Goal: Participate in discussion: Engage in conversation with other users on a specific topic

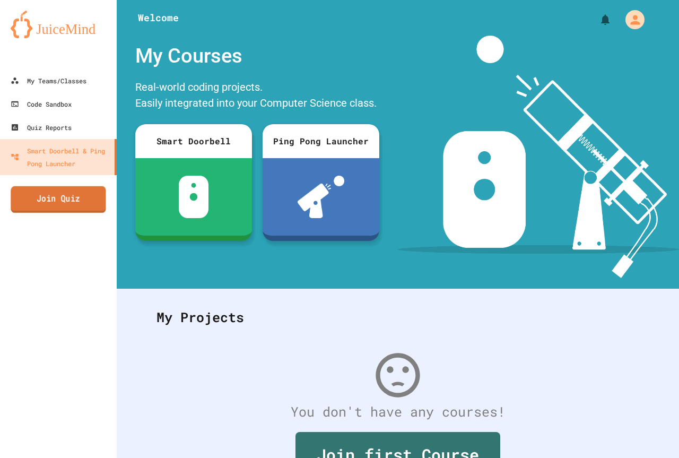
click at [104, 208] on link "Join Quiz" at bounding box center [58, 199] width 95 height 27
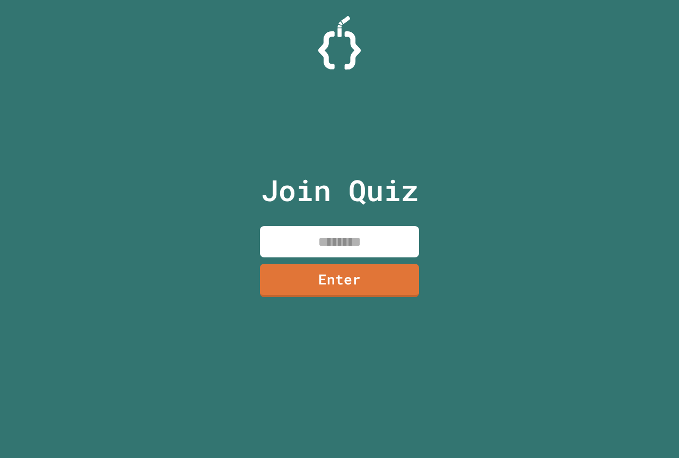
drag, startPoint x: 320, startPoint y: 235, endPoint x: 311, endPoint y: 223, distance: 14.9
click at [319, 234] on input at bounding box center [339, 241] width 159 height 31
type input "********"
click at [339, 275] on link "Enter" at bounding box center [339, 279] width 154 height 35
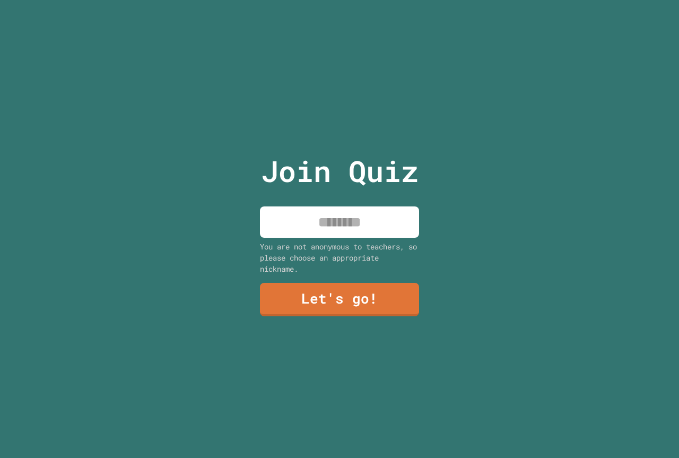
click at [371, 224] on input at bounding box center [339, 221] width 159 height 31
type input "********"
click at [324, 300] on link "Let's go!" at bounding box center [339, 298] width 162 height 35
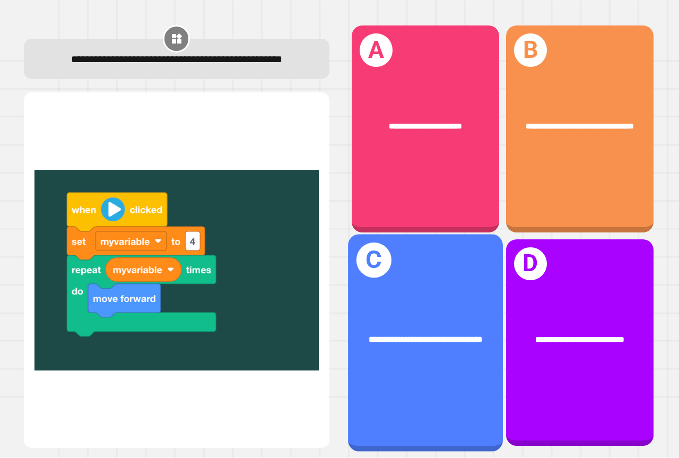
click at [397, 333] on div "**********" at bounding box center [425, 339] width 121 height 13
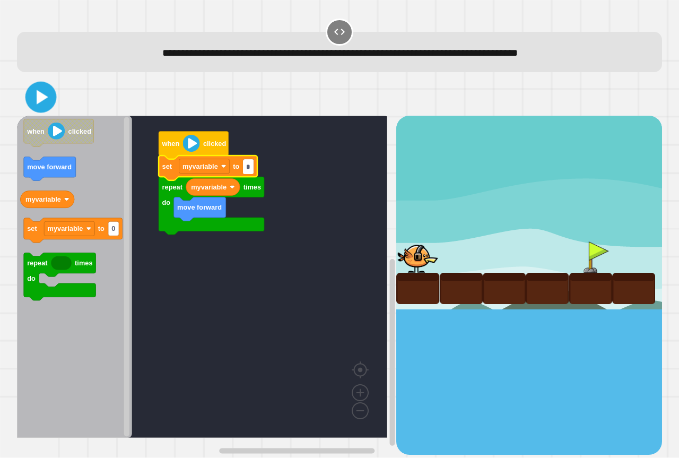
type input "*"
click at [48, 95] on icon at bounding box center [40, 96] width 25 height 25
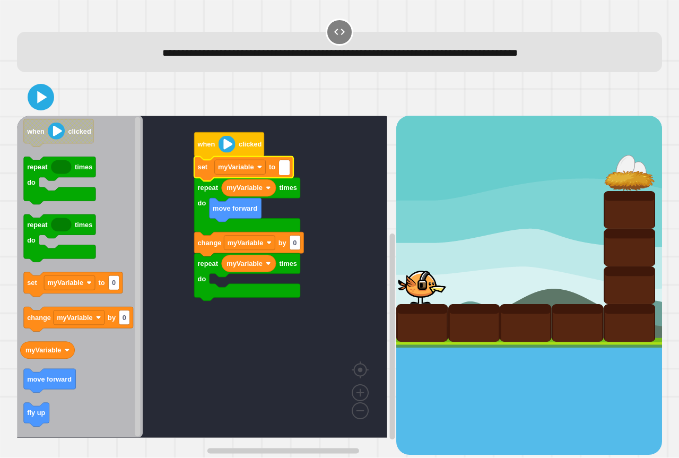
type input "*"
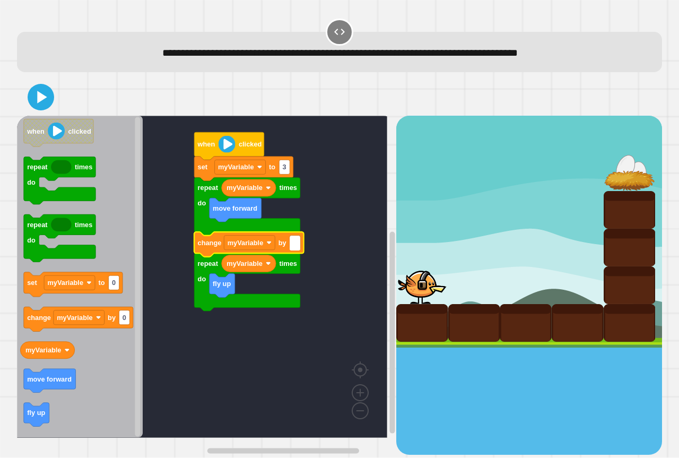
type input "*"
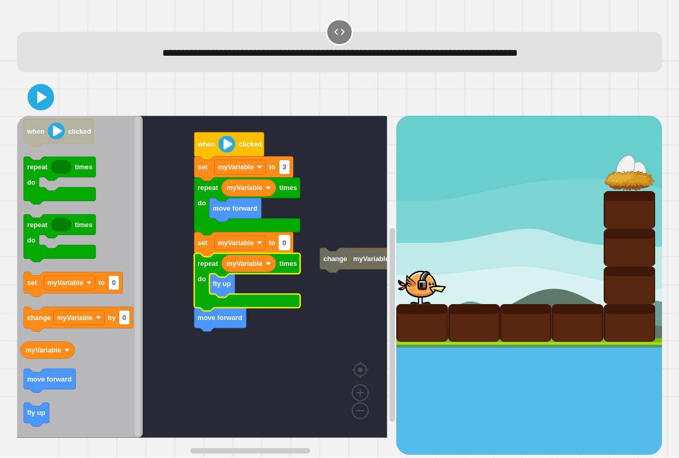
click at [286, 244] on rect "Blockly Workspace" at bounding box center [284, 243] width 11 height 14
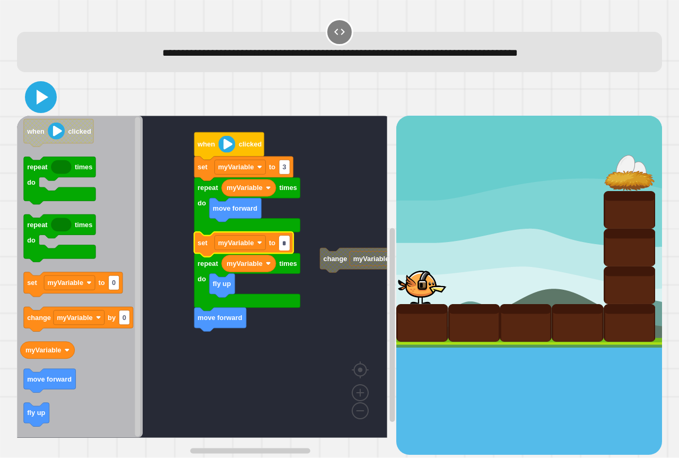
type input "*"
click at [33, 106] on icon at bounding box center [40, 96] width 25 height 25
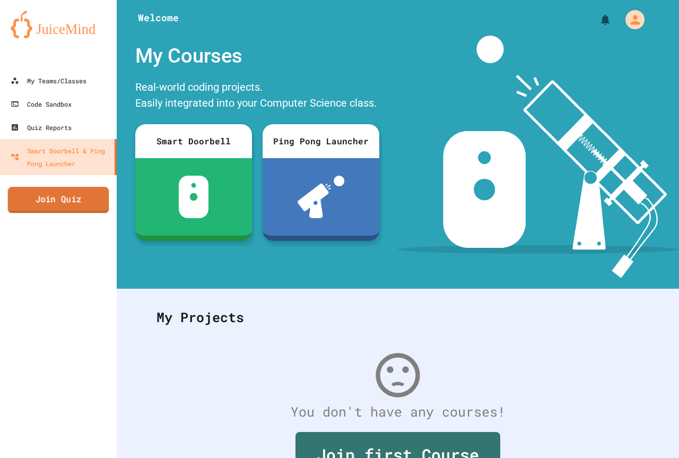
click at [38, 197] on link "Join Quiz" at bounding box center [58, 200] width 101 height 27
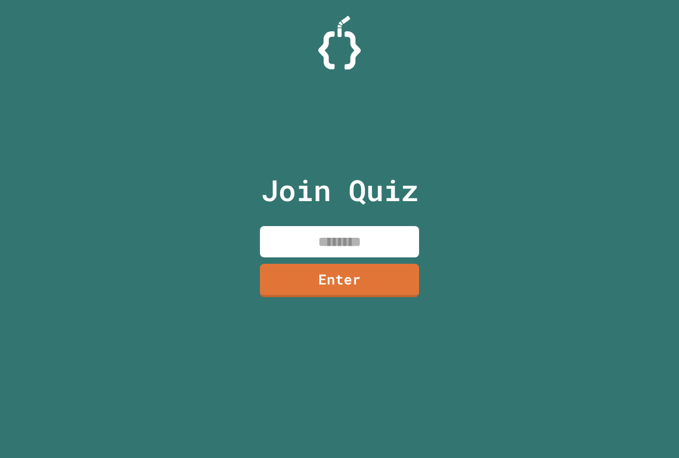
click at [377, 251] on input at bounding box center [339, 241] width 159 height 31
type input "********"
click at [381, 264] on link "Enter" at bounding box center [340, 280] width 160 height 33
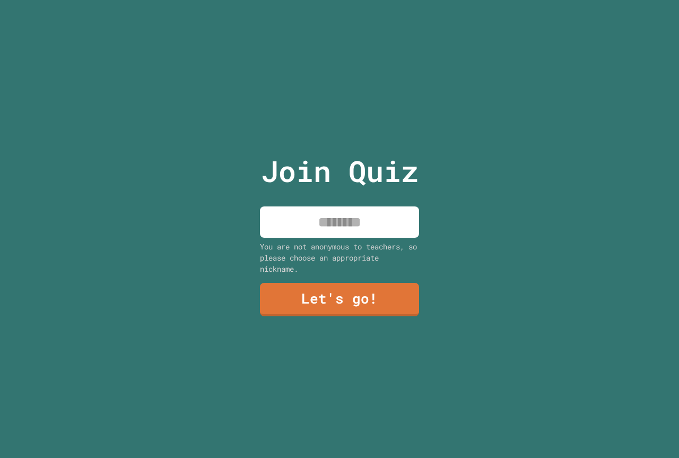
click at [373, 232] on input at bounding box center [339, 221] width 159 height 31
type input "********"
click at [385, 308] on link "Let's go!" at bounding box center [339, 298] width 162 height 35
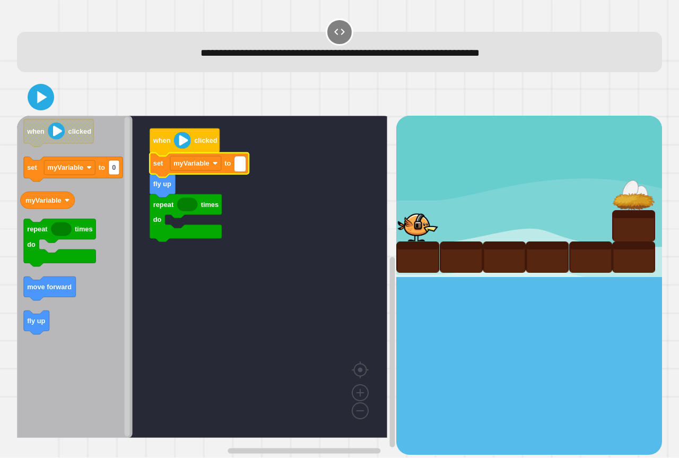
type input "*"
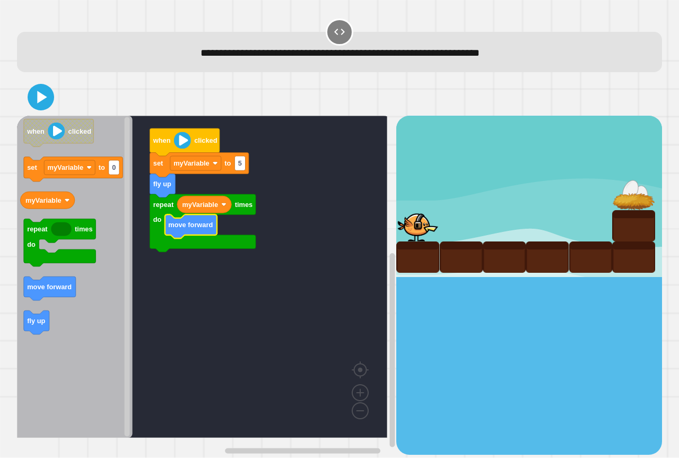
click at [49, 104] on icon at bounding box center [40, 96] width 21 height 21
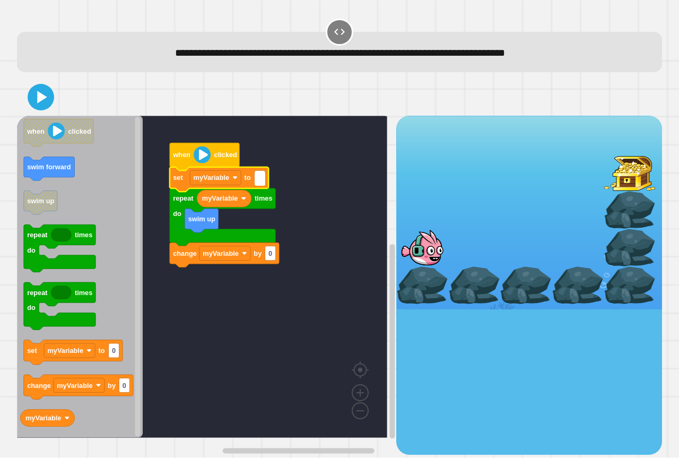
type input "*"
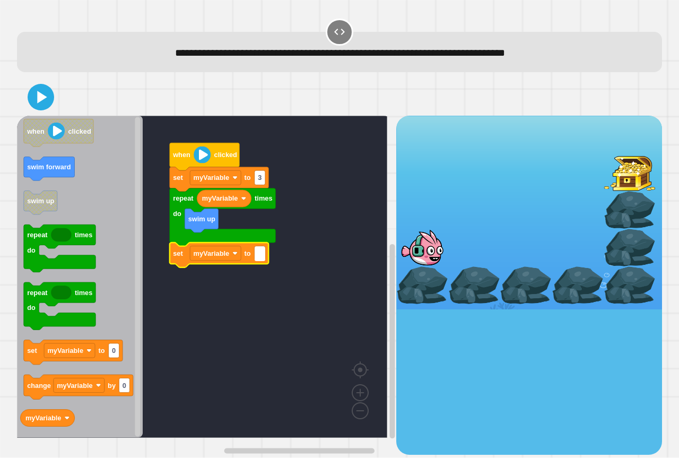
type input "*"
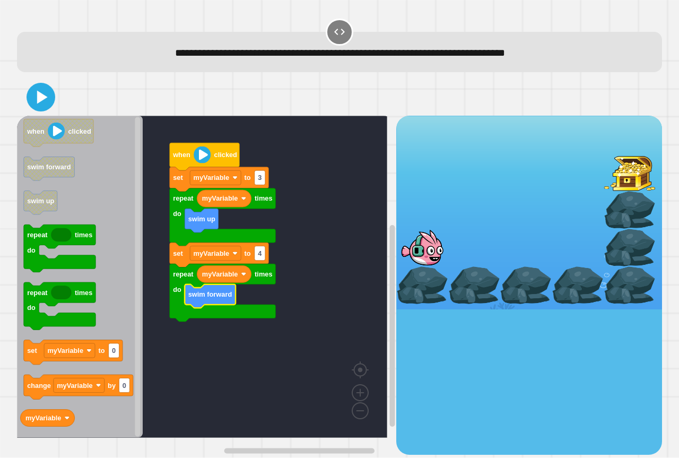
click at [48, 100] on icon at bounding box center [40, 97] width 23 height 23
click at [42, 90] on icon at bounding box center [40, 96] width 25 height 25
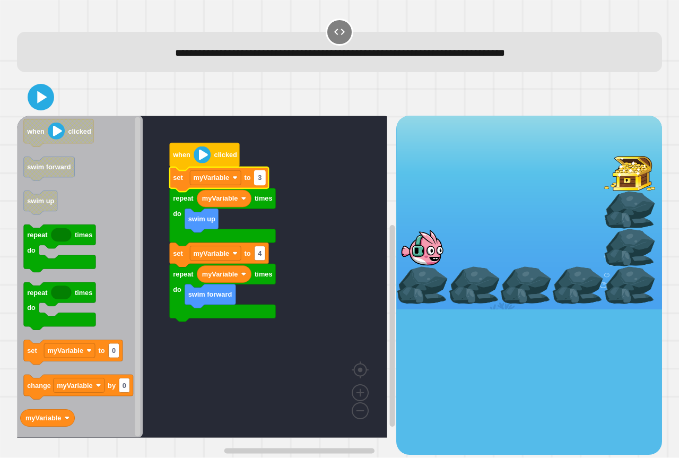
click at [264, 185] on rect "Blockly Workspace" at bounding box center [260, 178] width 11 height 14
type input "*"
click at [48, 106] on icon at bounding box center [40, 96] width 25 height 25
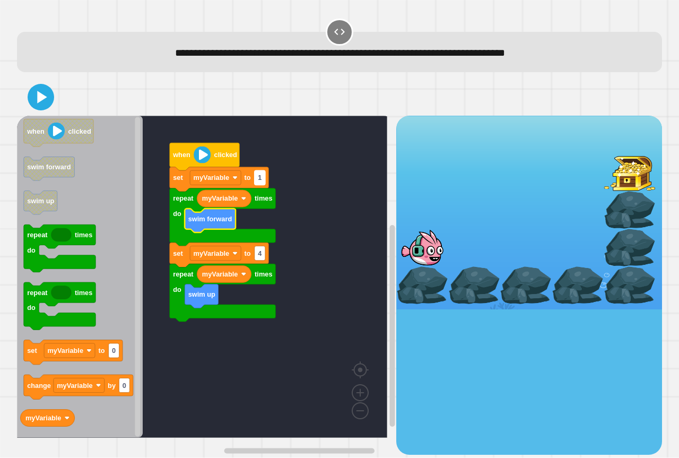
click at [261, 176] on text "1" at bounding box center [260, 178] width 4 height 8
type input "*"
click at [262, 178] on rect "Blockly Workspace" at bounding box center [260, 178] width 11 height 14
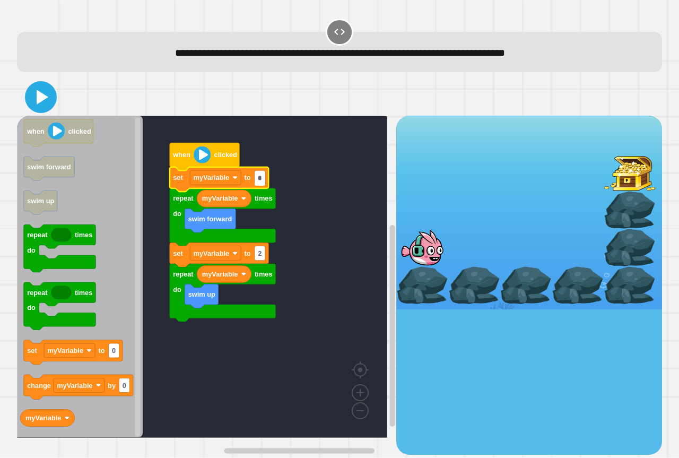
type input "*"
click at [37, 104] on icon at bounding box center [43, 97] width 12 height 15
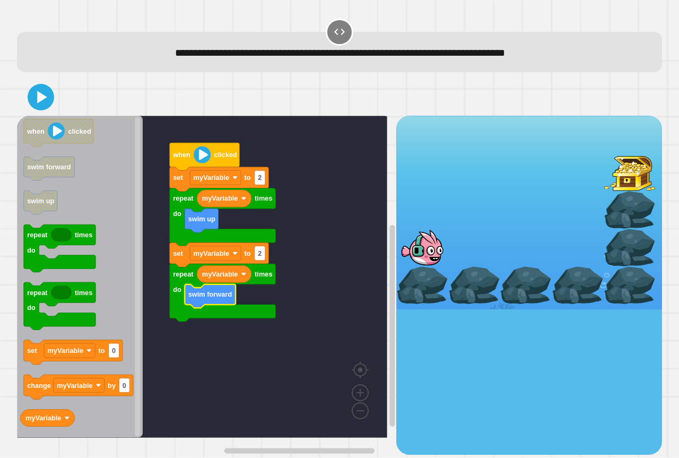
click at [40, 83] on div at bounding box center [339, 97] width 645 height 37
click at [42, 91] on icon at bounding box center [40, 96] width 25 height 25
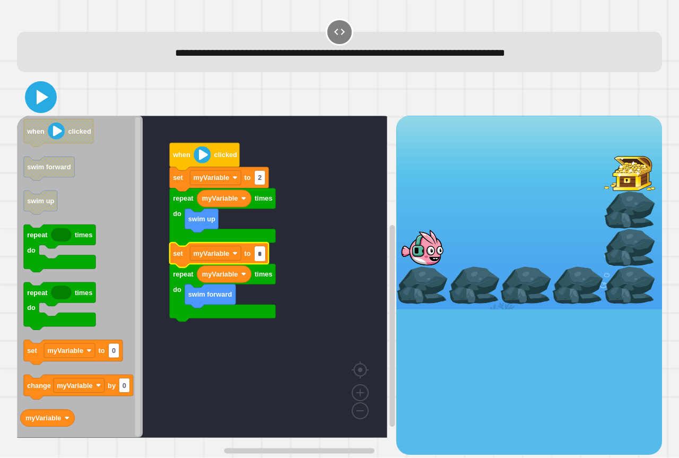
type input "*"
click at [35, 92] on icon at bounding box center [40, 96] width 25 height 25
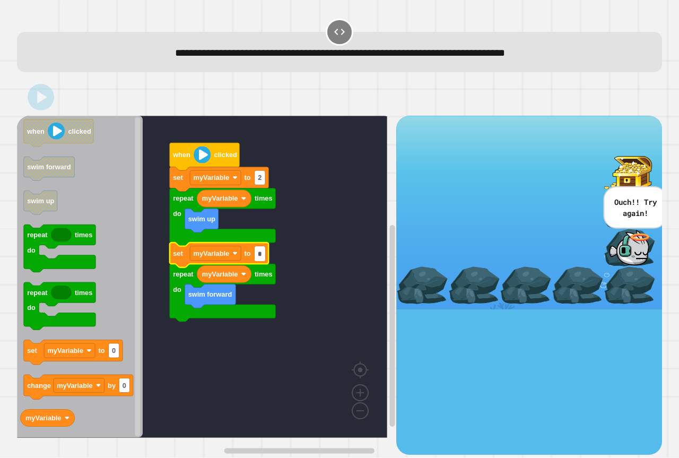
click at [0, 0] on div "Incorrect + 0" at bounding box center [0, 0] width 0 height 0
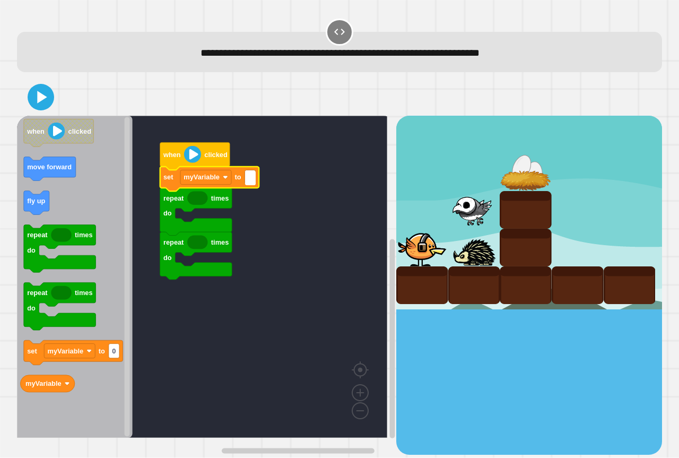
type input "*"
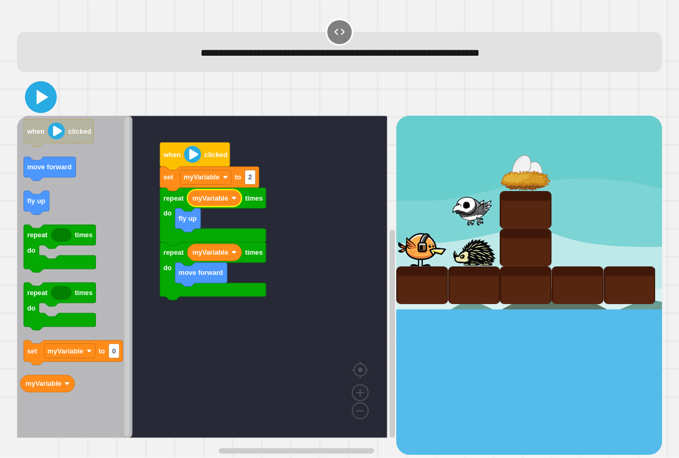
click at [46, 101] on icon at bounding box center [40, 96] width 25 height 25
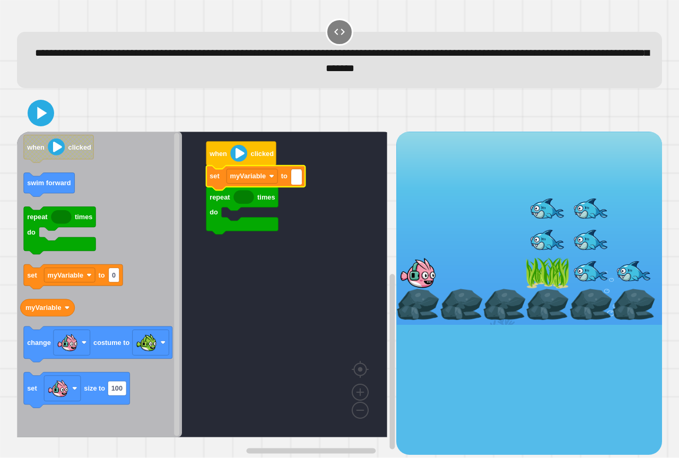
type input "*"
click at [109, 312] on icon "Blockly Workspace" at bounding box center [99, 285] width 165 height 306
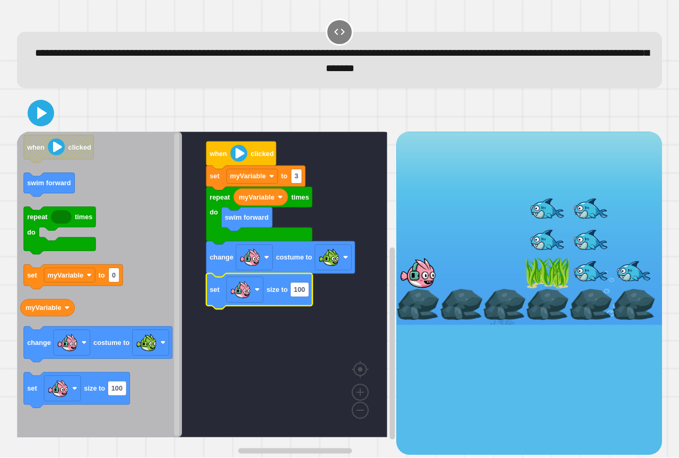
click at [306, 294] on rect "Blockly Workspace" at bounding box center [299, 289] width 19 height 14
type input "**"
click at [47, 119] on icon at bounding box center [41, 113] width 24 height 24
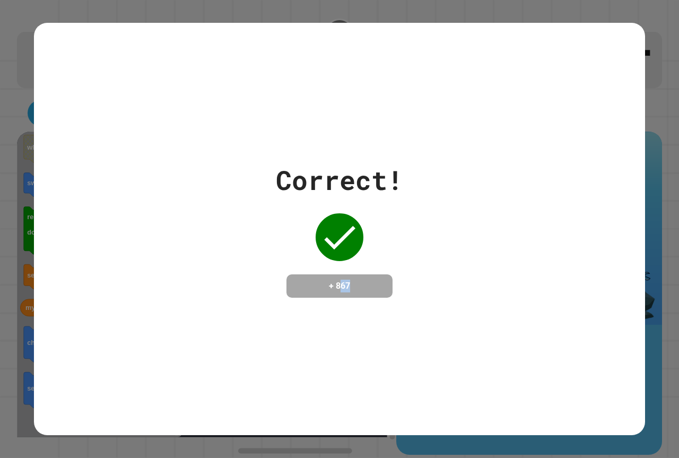
drag, startPoint x: 339, startPoint y: 283, endPoint x: 360, endPoint y: 282, distance: 20.2
click at [360, 282] on h4 "+ 867" at bounding box center [339, 286] width 85 height 13
click at [433, 288] on div "Correct! + 867" at bounding box center [339, 228] width 611 height 137
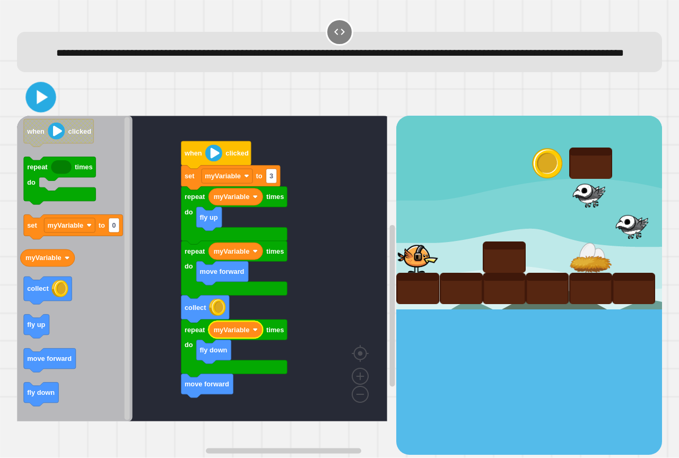
click at [48, 110] on icon at bounding box center [41, 97] width 24 height 24
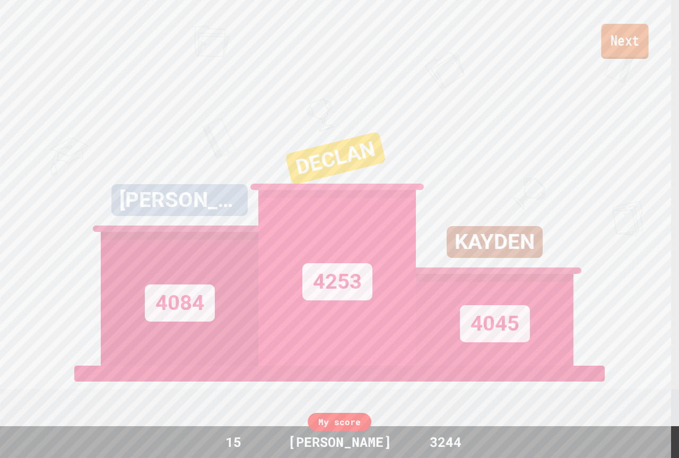
click at [643, 38] on link "Next" at bounding box center [624, 41] width 47 height 35
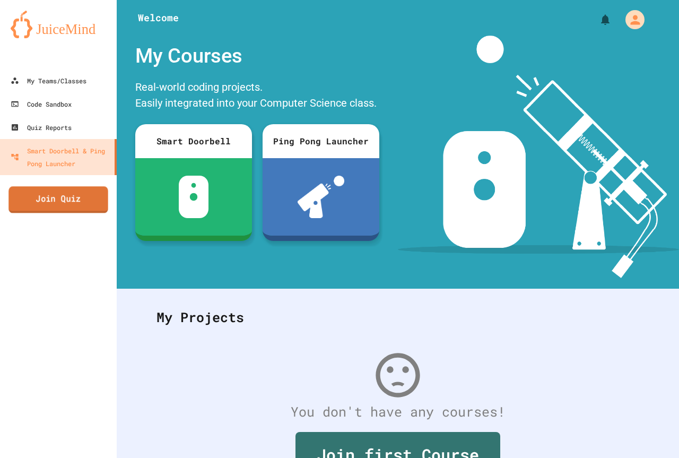
click at [42, 206] on link "Join Quiz" at bounding box center [58, 199] width 100 height 27
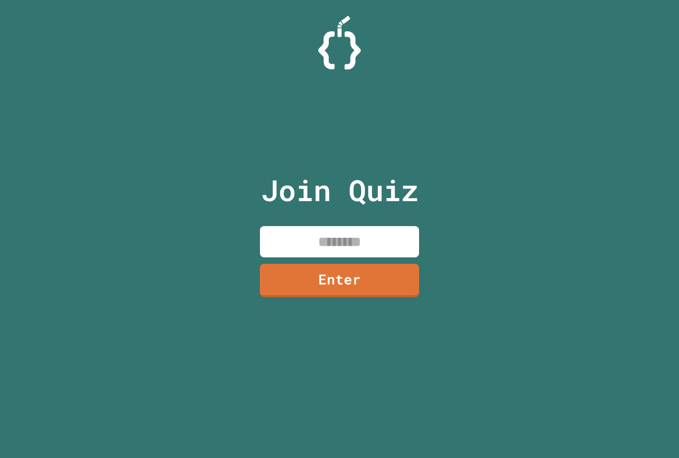
click at [342, 234] on input at bounding box center [339, 241] width 159 height 31
type input "********"
click at [371, 274] on link "Enter" at bounding box center [339, 279] width 157 height 35
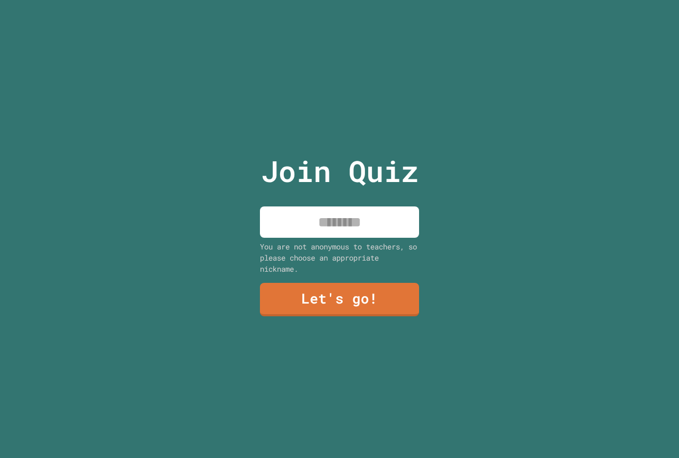
click at [349, 208] on input at bounding box center [339, 221] width 159 height 31
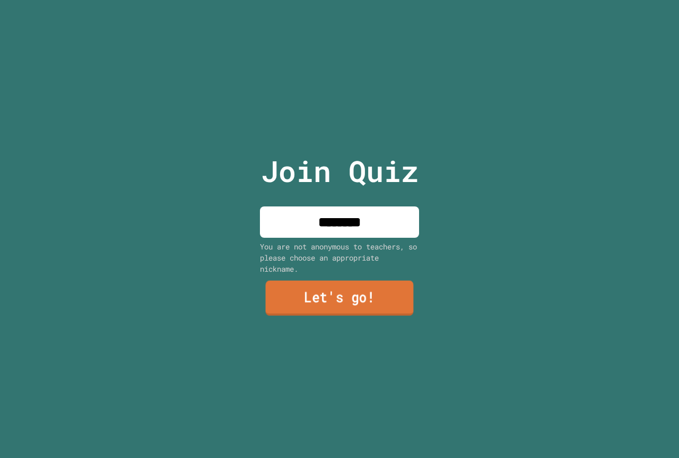
type input "********"
click at [388, 296] on link "Let's go!" at bounding box center [340, 298] width 148 height 35
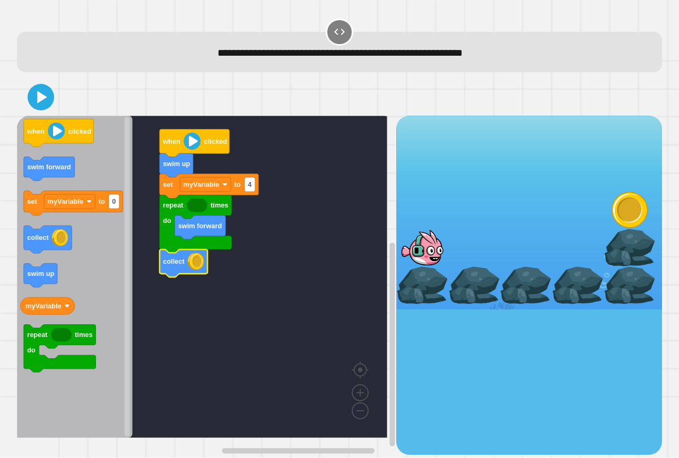
drag, startPoint x: 28, startPoint y: 78, endPoint x: 52, endPoint y: 97, distance: 30.2
click at [31, 84] on div "set myVariable to 4 repeat times do swim forward collect swim up when clicked w…" at bounding box center [340, 266] width 652 height 382
click at [52, 97] on icon at bounding box center [40, 96] width 25 height 25
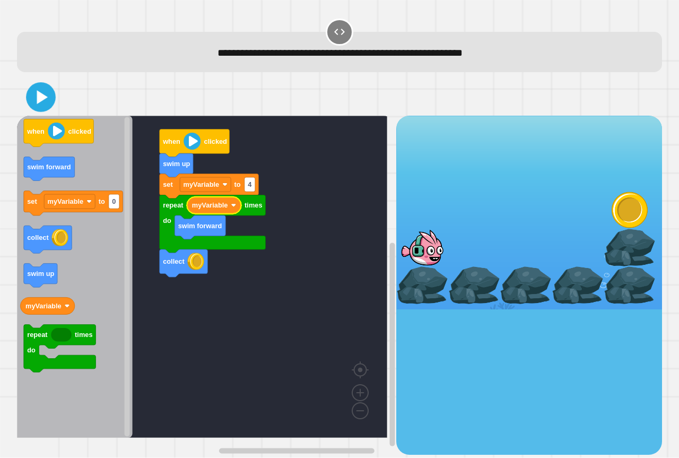
click at [34, 99] on icon at bounding box center [41, 97] width 24 height 24
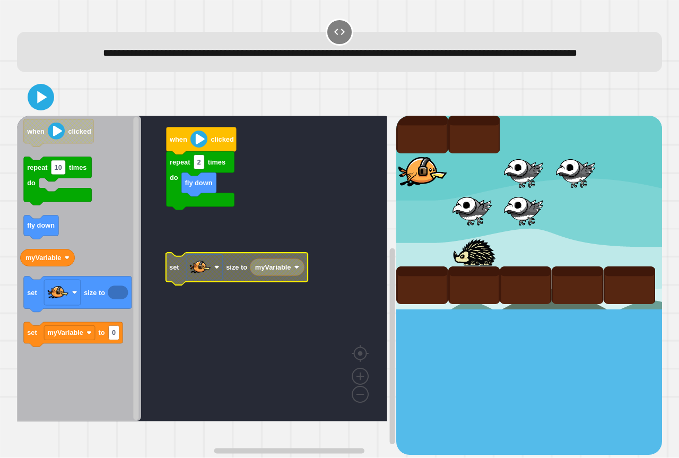
click at [163, 257] on div "fly down repeat 2 times do when clicked set size to myVariable when clicked rep…" at bounding box center [206, 285] width 379 height 338
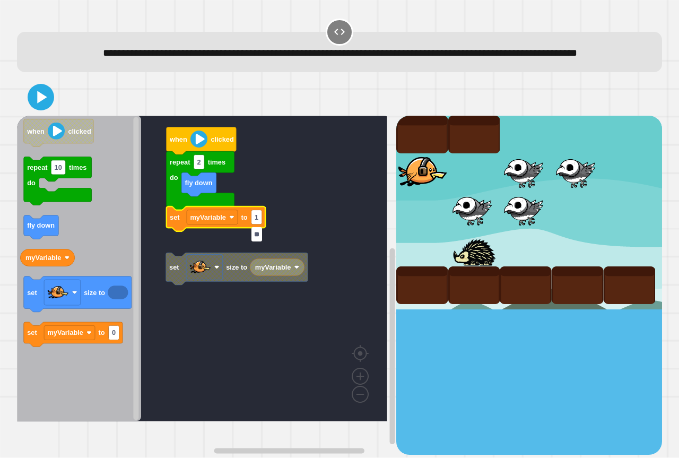
type input "***"
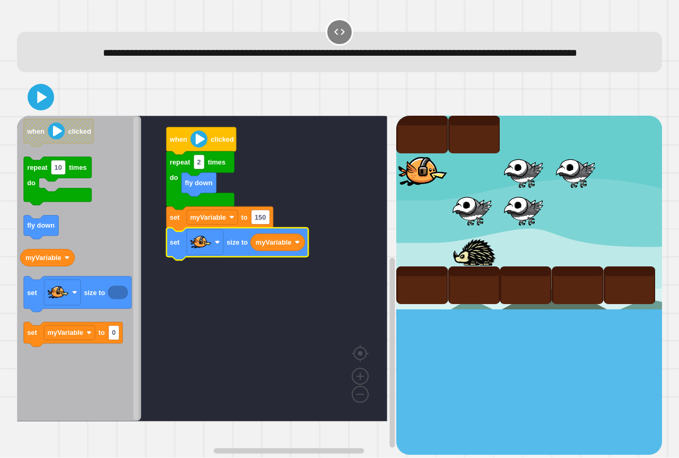
click at [31, 102] on div at bounding box center [339, 97] width 645 height 37
click at [37, 103] on icon at bounding box center [42, 97] width 10 height 12
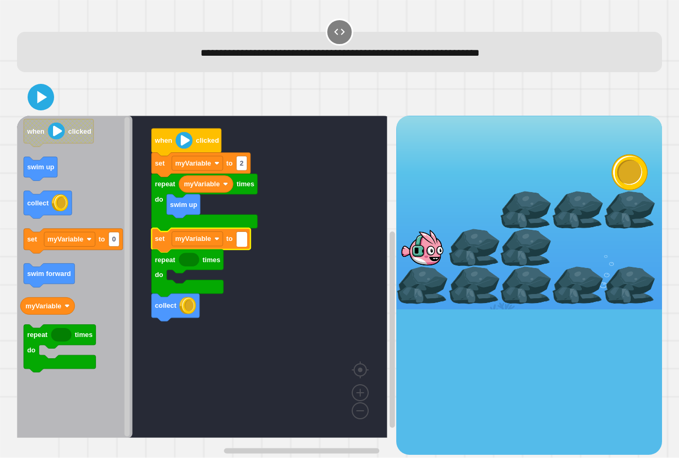
type input "*"
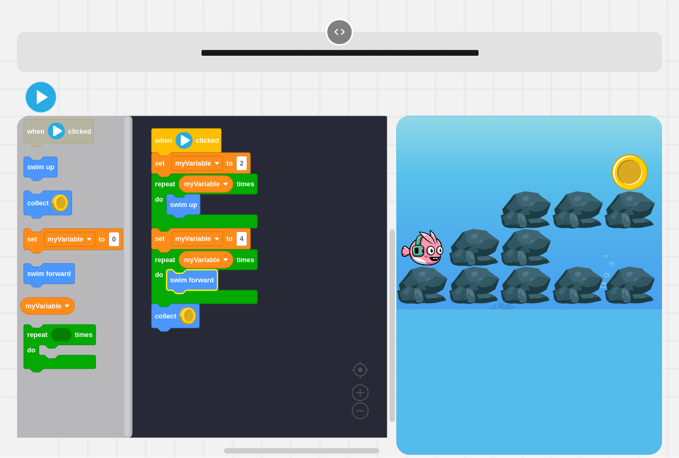
click at [32, 99] on icon at bounding box center [41, 97] width 24 height 24
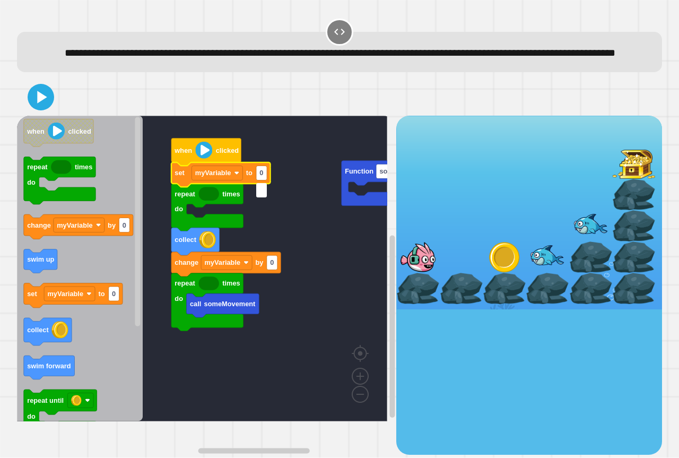
type input "*"
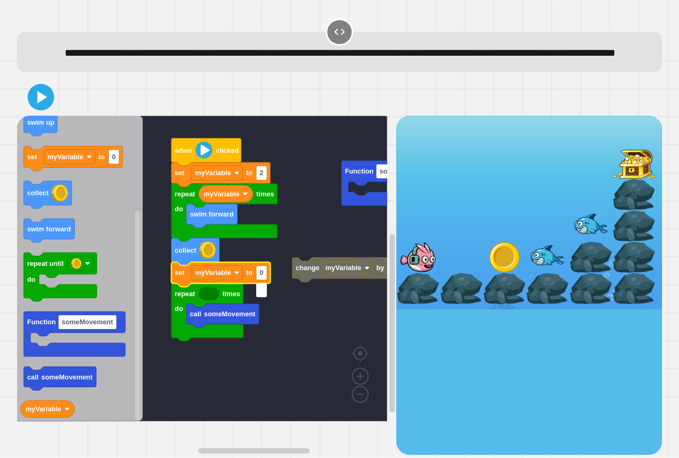
type input "*"
click at [304, 425] on div "Function someMovement change myVariable by 0 when clicked set myVariable to 2 r…" at bounding box center [206, 285] width 379 height 338
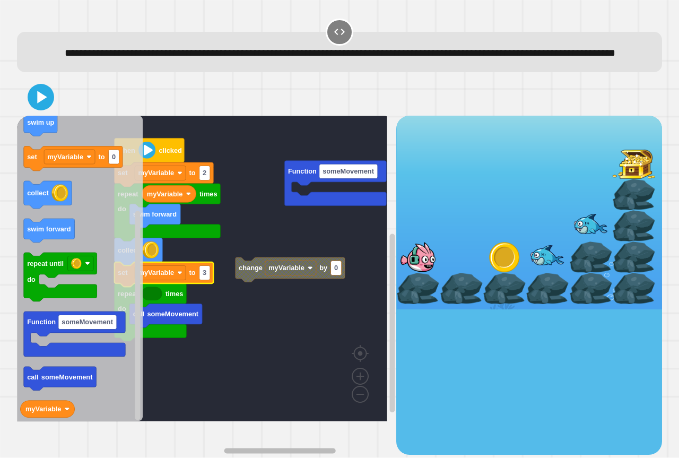
click at [300, 447] on g "Blockly Workspace" at bounding box center [273, 451] width 236 height 8
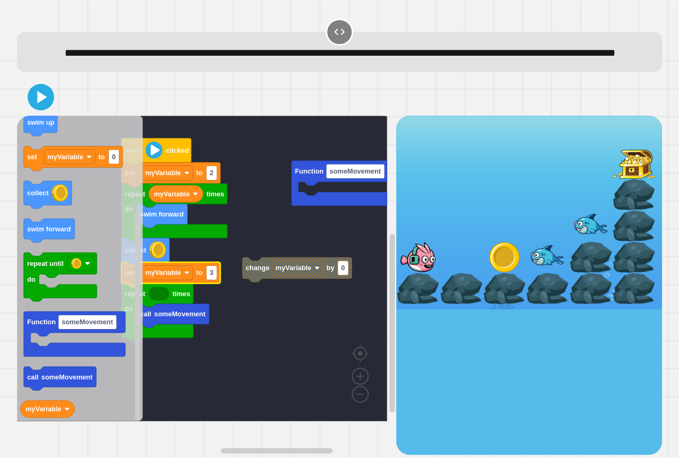
click at [298, 421] on rect "Blockly Workspace" at bounding box center [202, 269] width 370 height 306
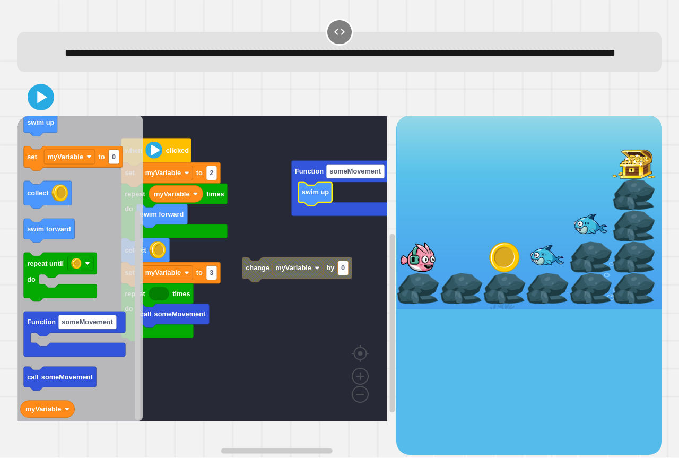
click at [42, 256] on icon "when clicked repeat times do change myVariable by 0 swim up set myVariable to 0…" at bounding box center [80, 269] width 126 height 306
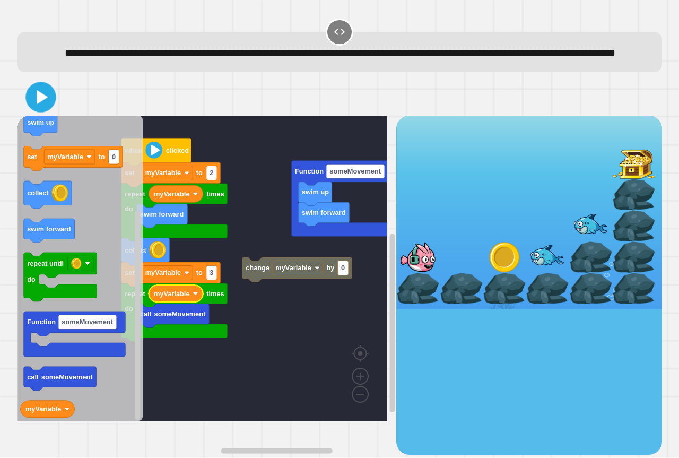
click at [41, 104] on icon at bounding box center [41, 97] width 24 height 24
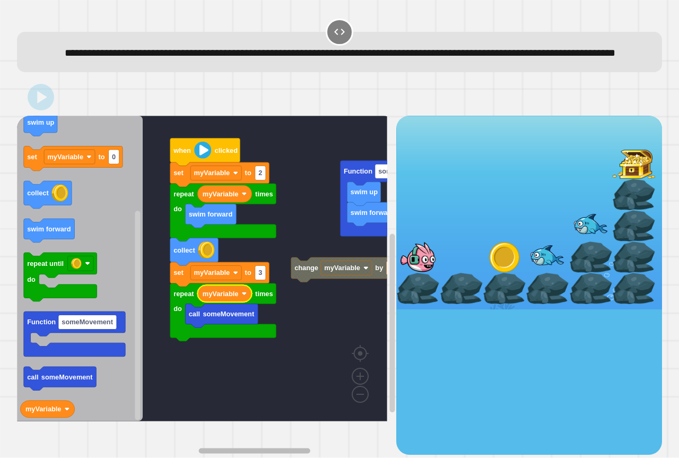
click at [245, 447] on g "Blockly Workspace" at bounding box center [273, 451] width 236 height 8
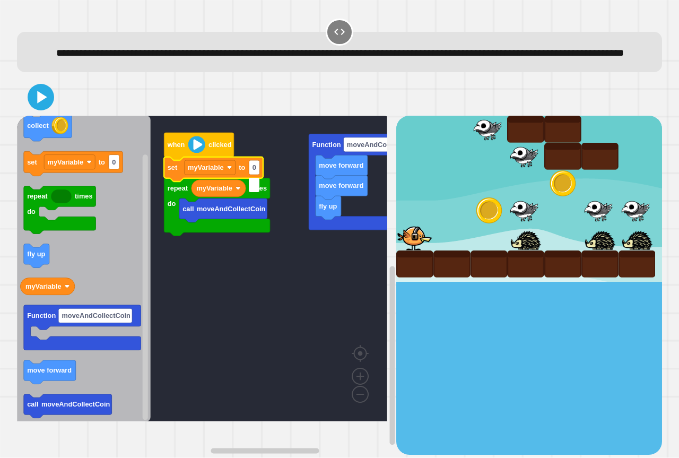
type input "*"
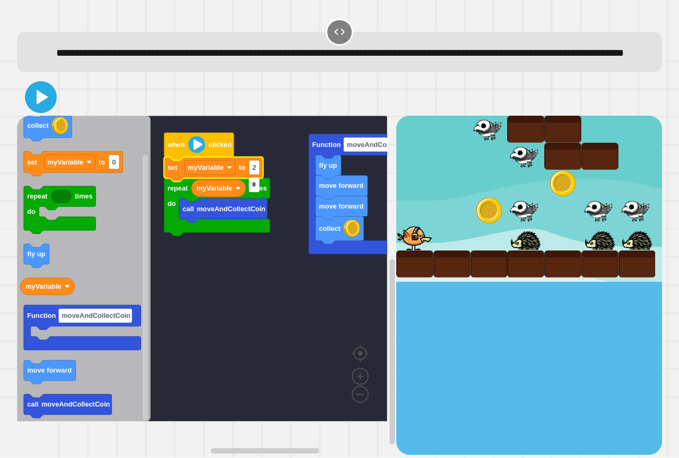
type input "*"
click at [46, 110] on icon at bounding box center [40, 96] width 25 height 25
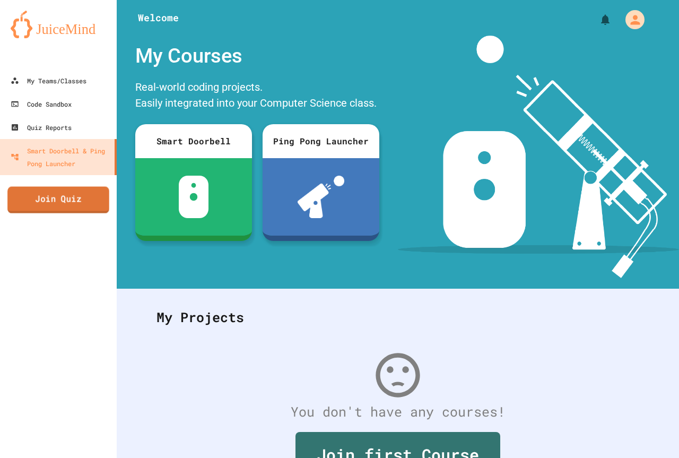
click at [85, 202] on link "Join Quiz" at bounding box center [58, 200] width 102 height 27
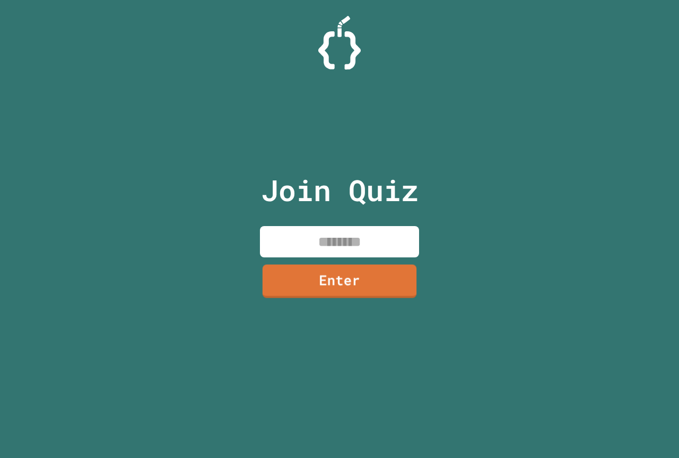
click at [359, 250] on input at bounding box center [339, 241] width 159 height 31
paste input "********"
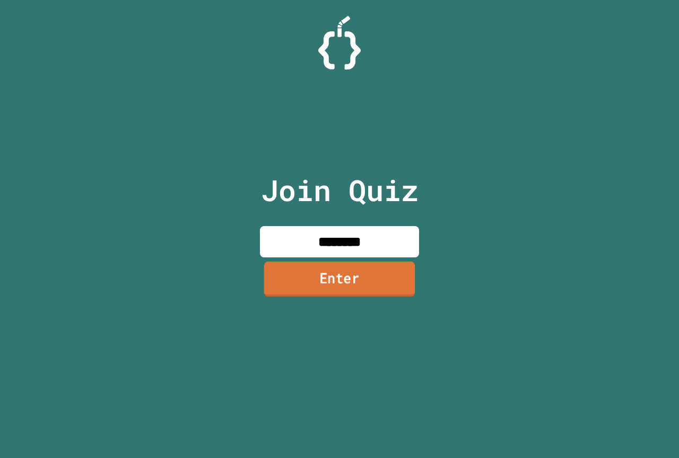
type input "********"
click at [335, 287] on link "Enter" at bounding box center [340, 279] width 154 height 35
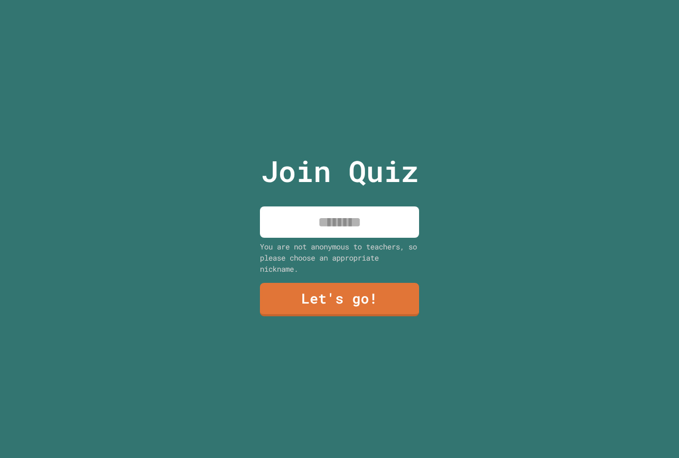
click at [340, 210] on input at bounding box center [339, 221] width 159 height 31
type input "********"
click at [348, 305] on link "Let's go!" at bounding box center [339, 298] width 161 height 35
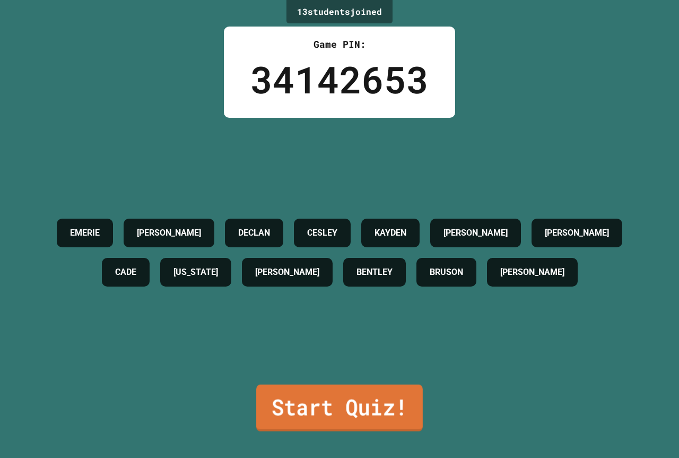
click at [363, 395] on link "Start Quiz!" at bounding box center [339, 408] width 167 height 47
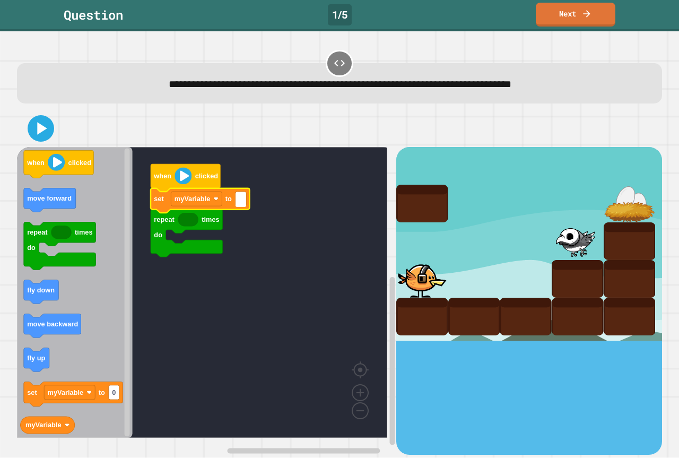
type input "*"
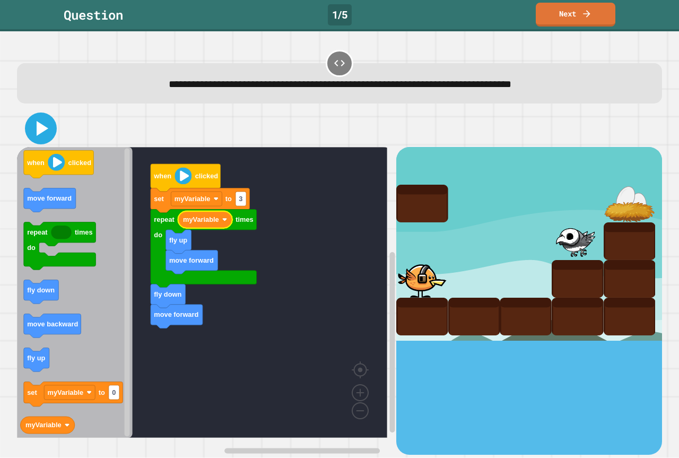
click at [46, 133] on icon at bounding box center [40, 128] width 25 height 25
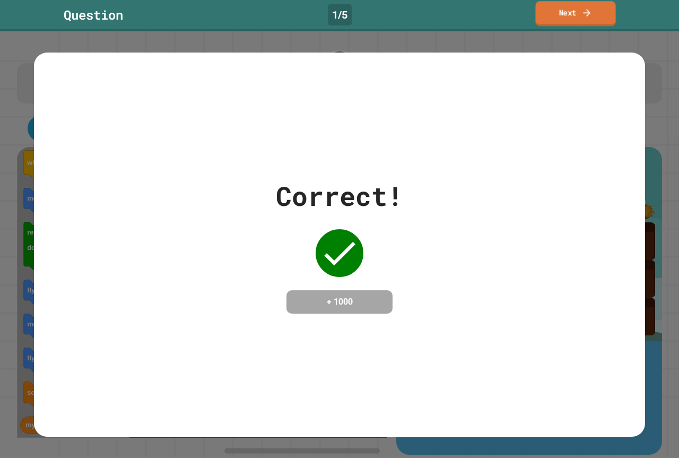
click at [558, 14] on link "Next" at bounding box center [575, 13] width 80 height 25
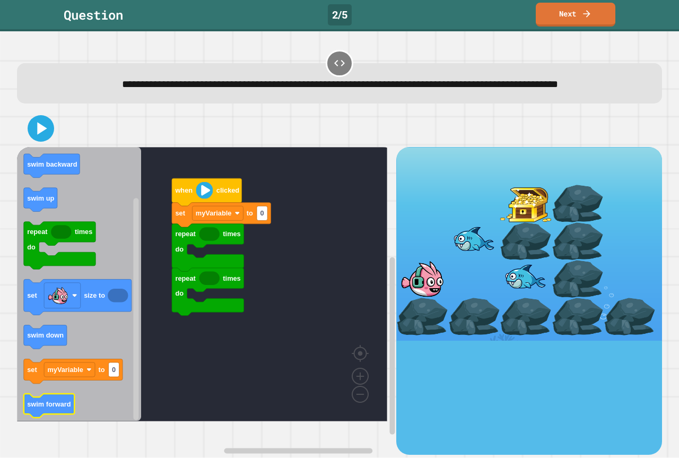
click at [57, 414] on icon "Blockly Workspace" at bounding box center [49, 406] width 51 height 24
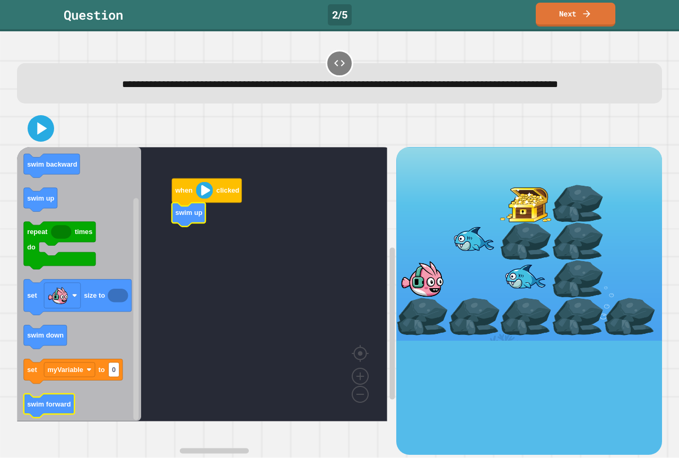
click at [47, 408] on text "swim forward" at bounding box center [49, 404] width 44 height 8
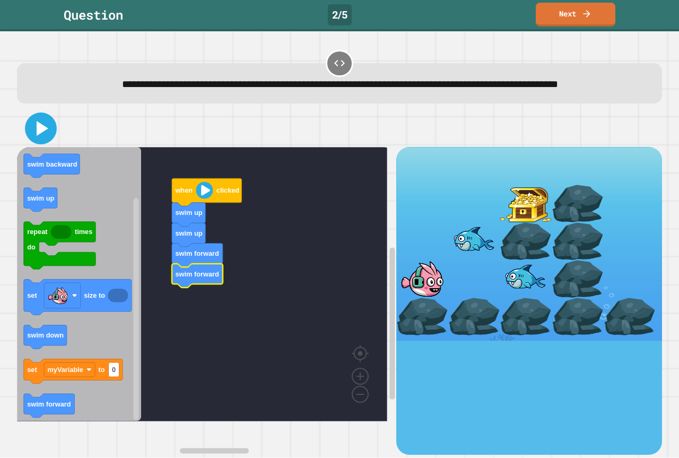
click at [49, 141] on icon at bounding box center [40, 128] width 25 height 25
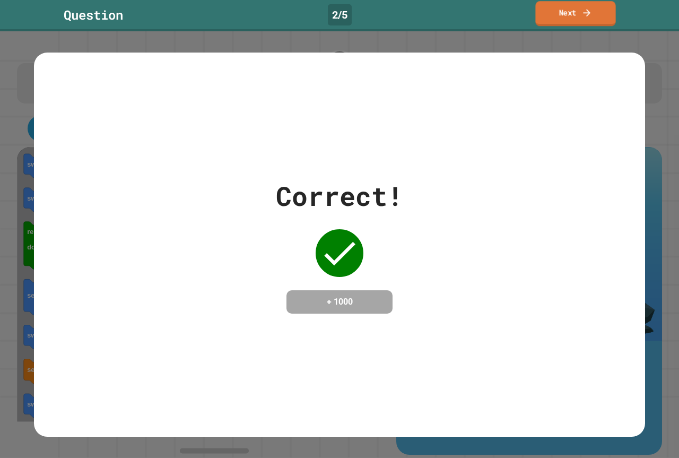
click at [607, 15] on link "Next" at bounding box center [575, 13] width 80 height 25
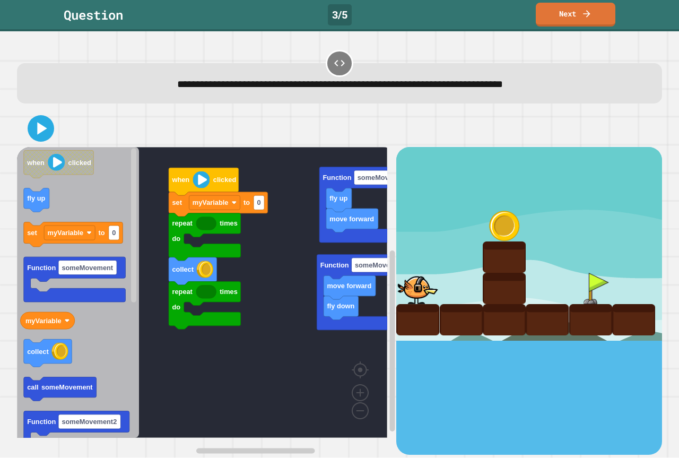
click at [321, 423] on rect "Blockly Workspace" at bounding box center [202, 292] width 370 height 291
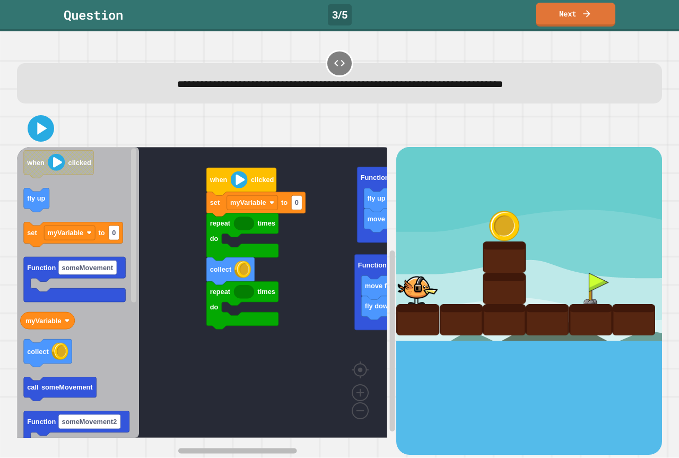
click at [267, 426] on div "repeat times do collect repeat times do set myVariable to 0 when clicked move f…" at bounding box center [206, 300] width 379 height 307
type input "*"
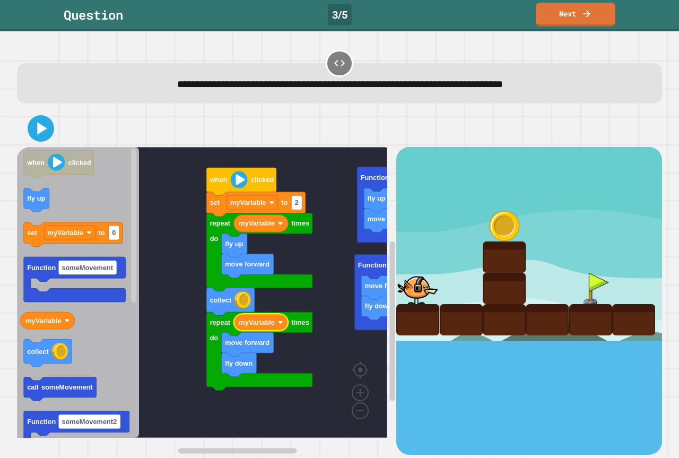
click at [45, 139] on icon at bounding box center [40, 128] width 21 height 21
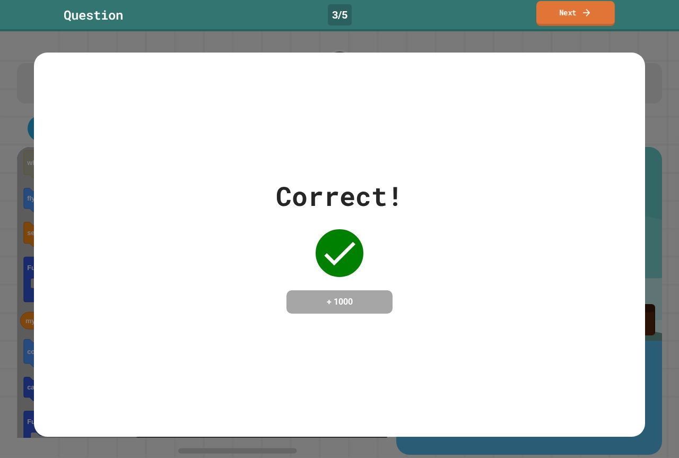
click at [596, 14] on link "Next" at bounding box center [575, 13] width 79 height 25
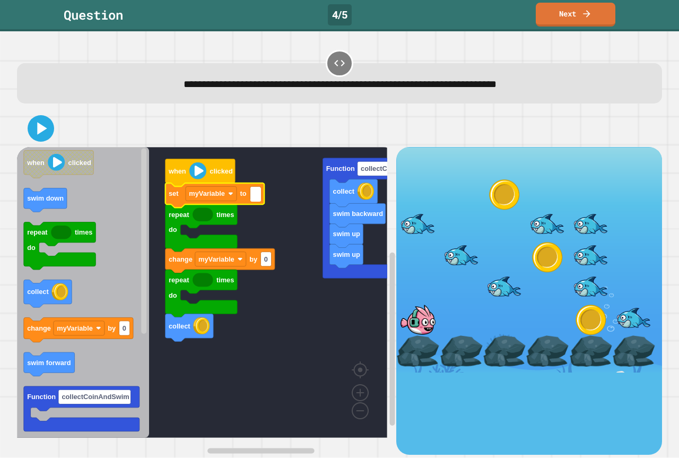
type input "*"
click at [173, 271] on div "swim up swim up swim backward collect Function collectCoinAndSwim when clicked …" at bounding box center [206, 300] width 379 height 307
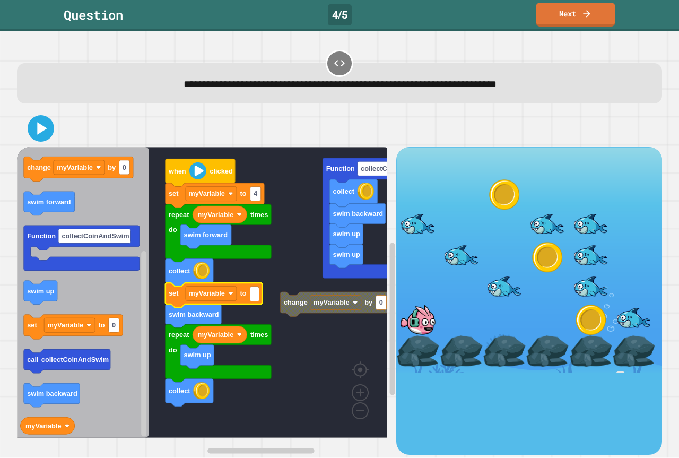
type input "*"
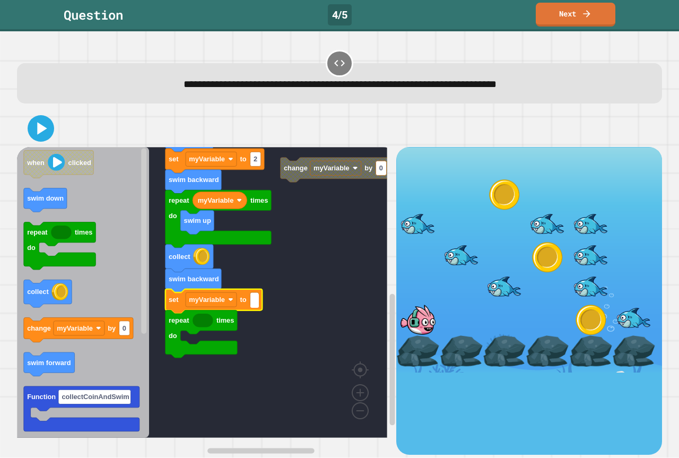
type input "*"
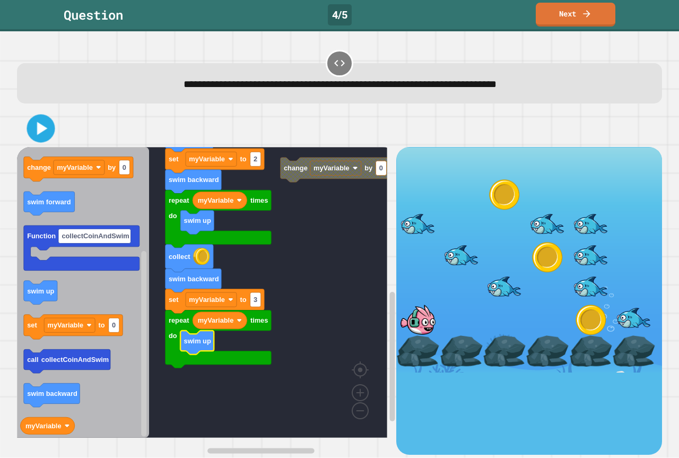
click at [44, 107] on div "**********" at bounding box center [340, 251] width 652 height 413
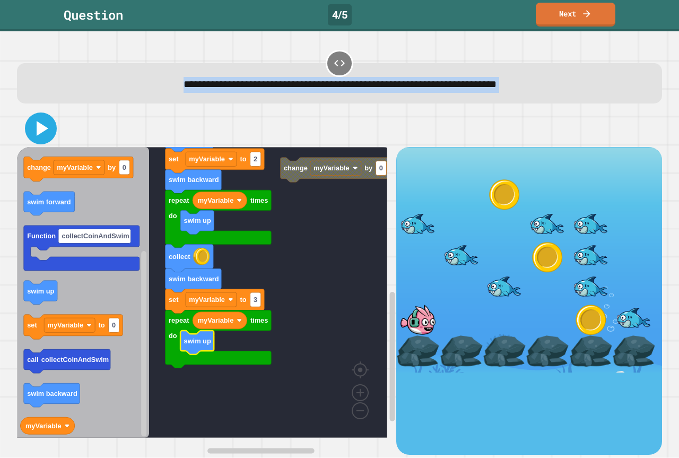
click at [45, 118] on icon at bounding box center [40, 128] width 25 height 25
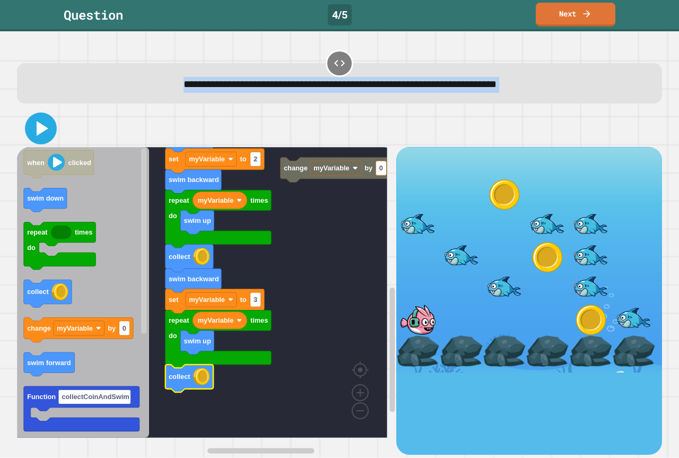
click at [50, 135] on icon at bounding box center [40, 128] width 25 height 25
click at [32, 132] on icon at bounding box center [41, 129] width 24 height 24
click at [27, 123] on button at bounding box center [41, 128] width 32 height 32
click at [260, 300] on rect "Blockly Workspace" at bounding box center [255, 299] width 11 height 14
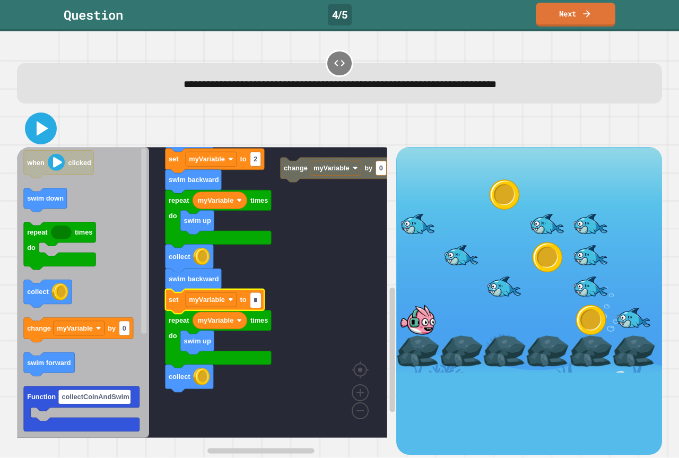
type input "*"
click at [31, 125] on icon at bounding box center [40, 128] width 25 height 25
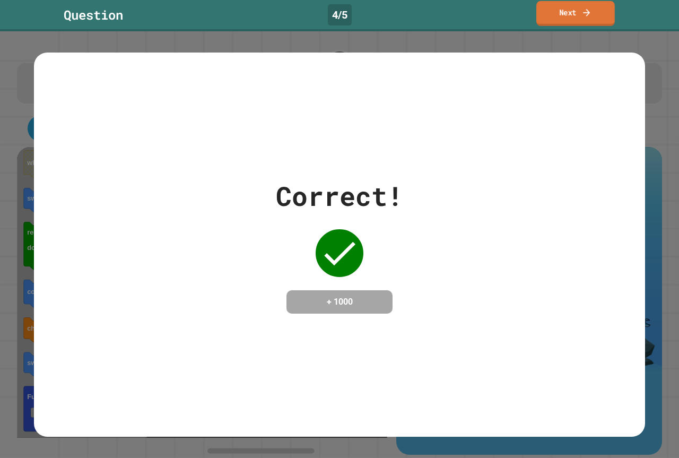
click at [556, 16] on link "Next" at bounding box center [575, 13] width 79 height 25
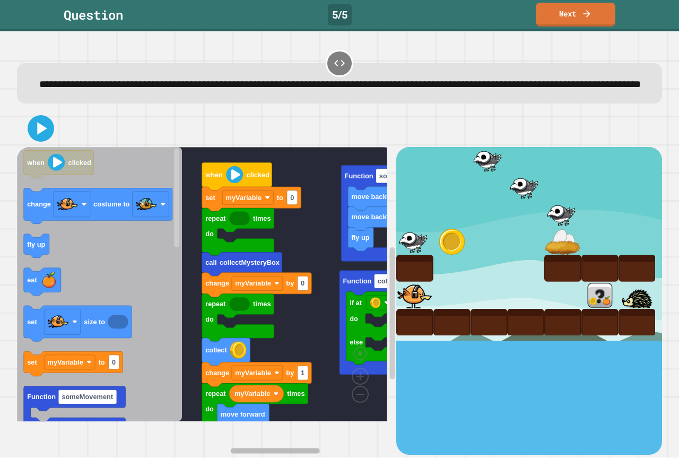
click at [278, 448] on rect "Blockly Workspace" at bounding box center [274, 450] width 89 height 5
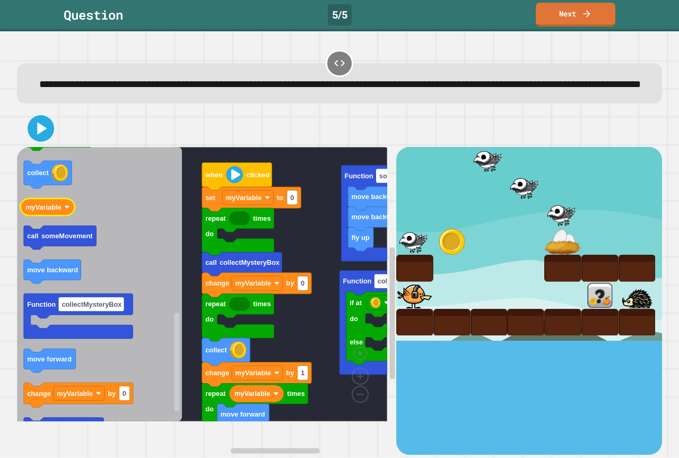
click at [266, 244] on div "myVariable move forward repeat times do change myVariable by 1 collect repeat t…" at bounding box center [206, 300] width 379 height 307
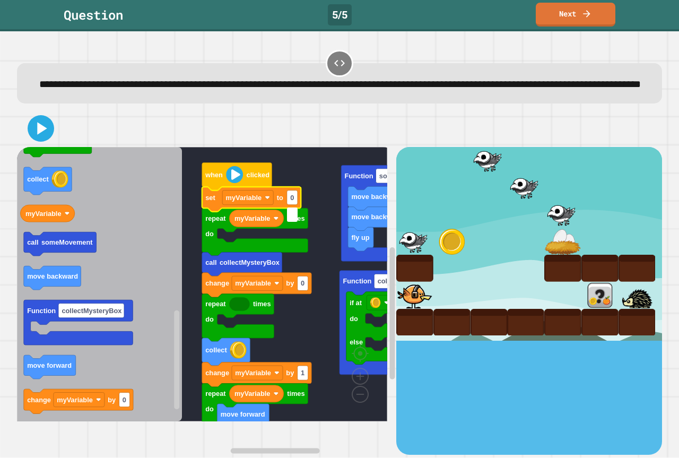
type input "*"
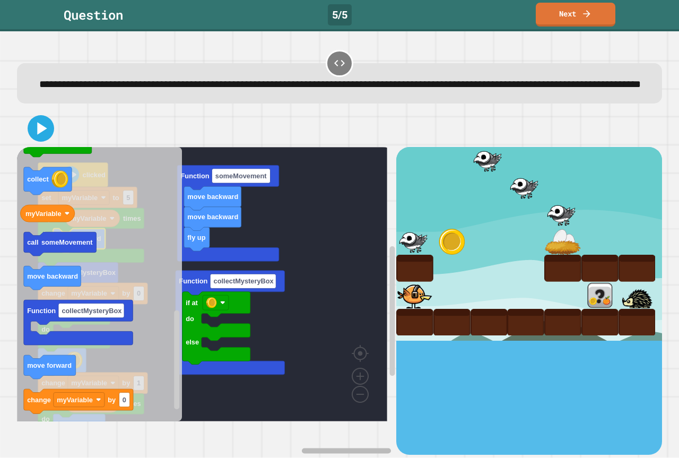
click at [367, 420] on div "fly up move backward move backward Function someMovement if at do else Function…" at bounding box center [206, 300] width 379 height 307
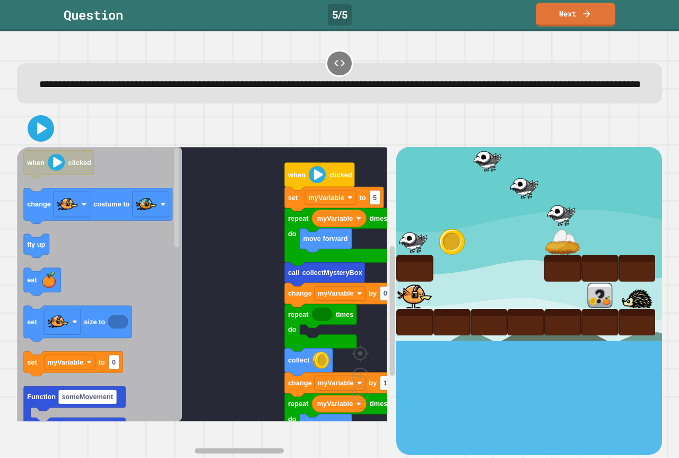
click at [195, 447] on g "Blockly Workspace" at bounding box center [293, 451] width 197 height 8
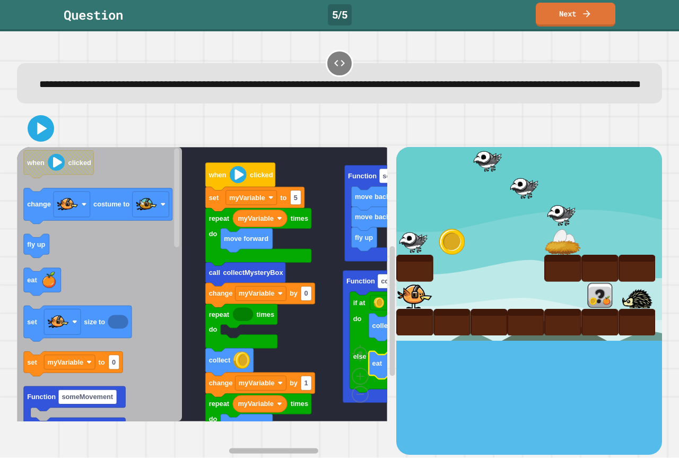
click at [274, 426] on div "Function someMovement move backward fly up move backward when clicked call coll…" at bounding box center [206, 300] width 379 height 307
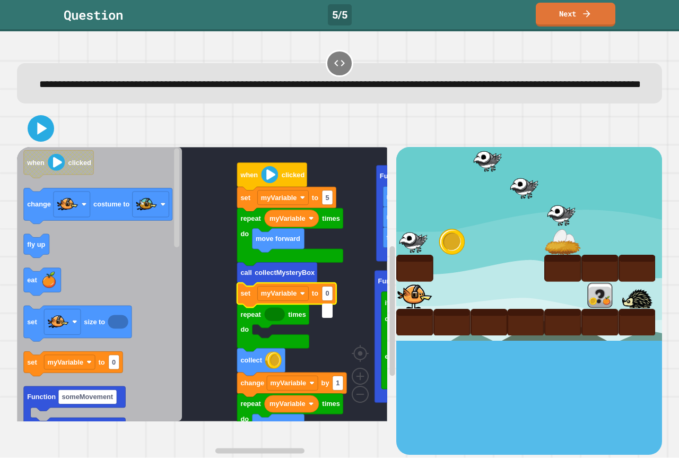
type input "*"
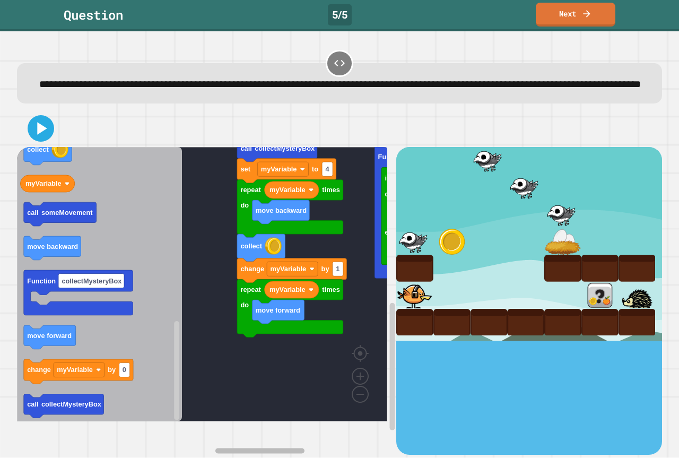
click at [355, 447] on rect "Blockly Workspace" at bounding box center [293, 451] width 197 height 8
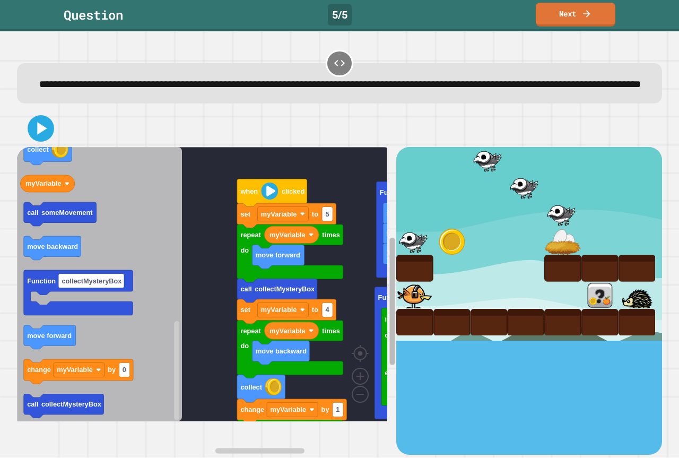
click at [390, 308] on rect "Blockly Workspace" at bounding box center [392, 300] width 5 height 127
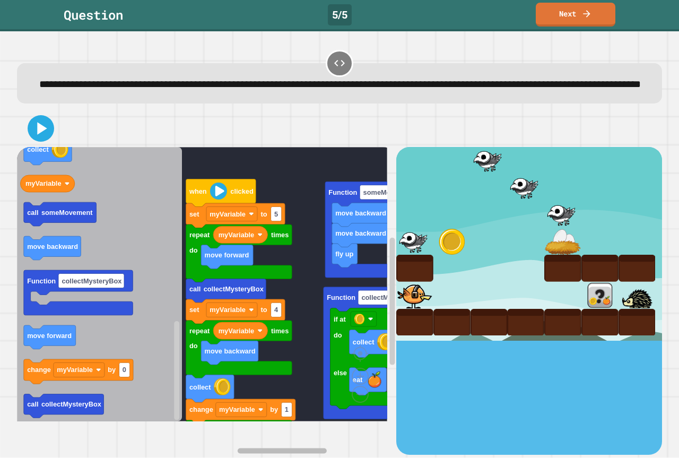
click at [240, 440] on div "Function someMovement move backward fly up move backward if at do else collect …" at bounding box center [340, 282] width 652 height 351
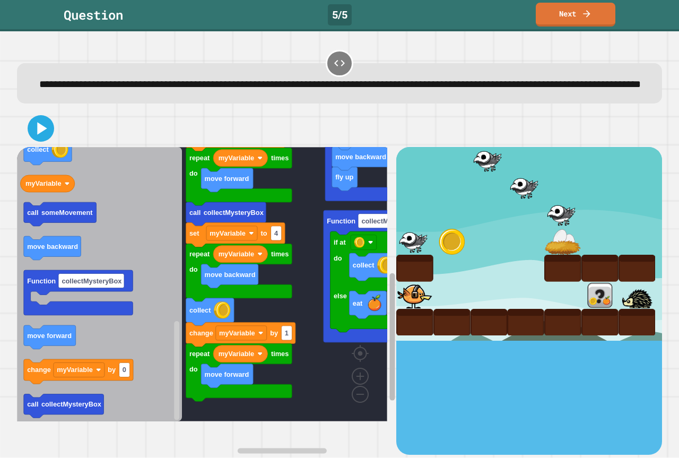
click at [388, 332] on icon "Blockly Workspace" at bounding box center [392, 322] width 8 height 266
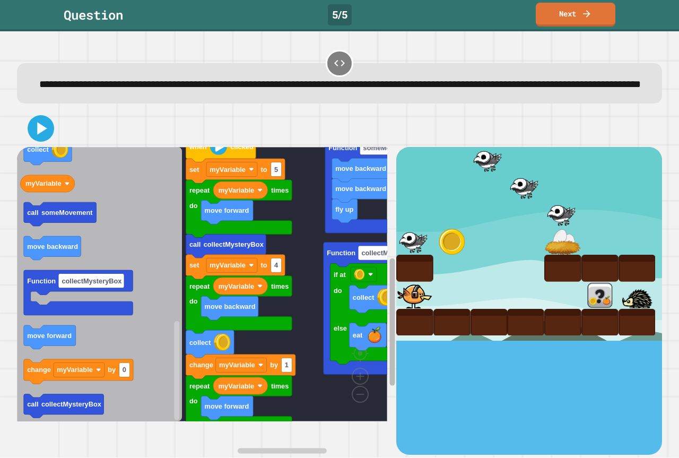
click at [390, 293] on rect "Blockly Workspace" at bounding box center [392, 321] width 5 height 127
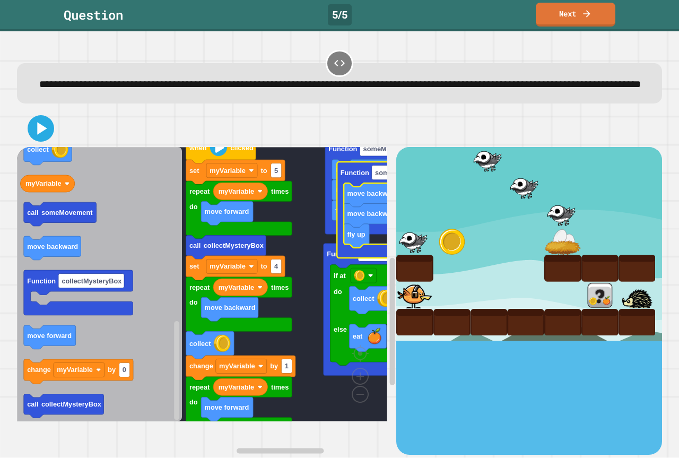
click at [341, 257] on icon "Blockly Workspace" at bounding box center [390, 210] width 106 height 96
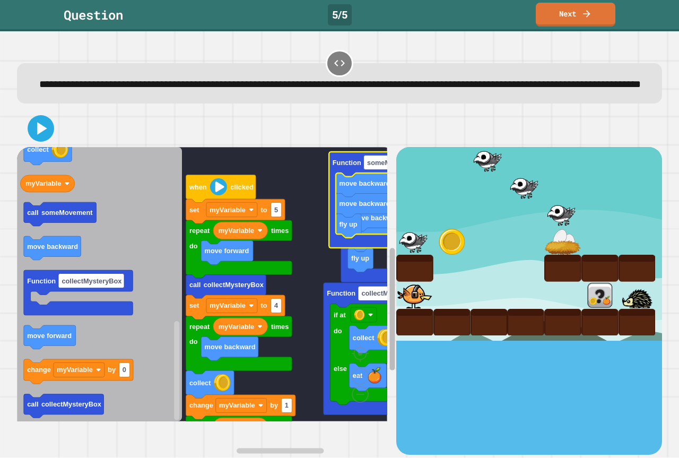
click at [390, 271] on rect "Blockly Workspace" at bounding box center [392, 309] width 5 height 123
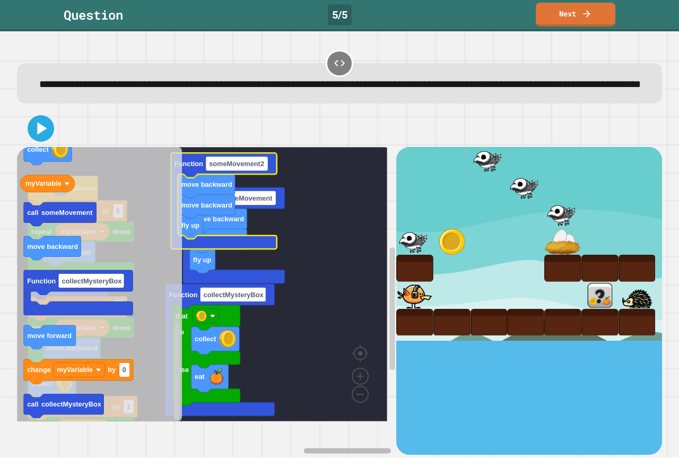
click at [371, 448] on rect "Blockly Workspace" at bounding box center [348, 450] width 88 height 5
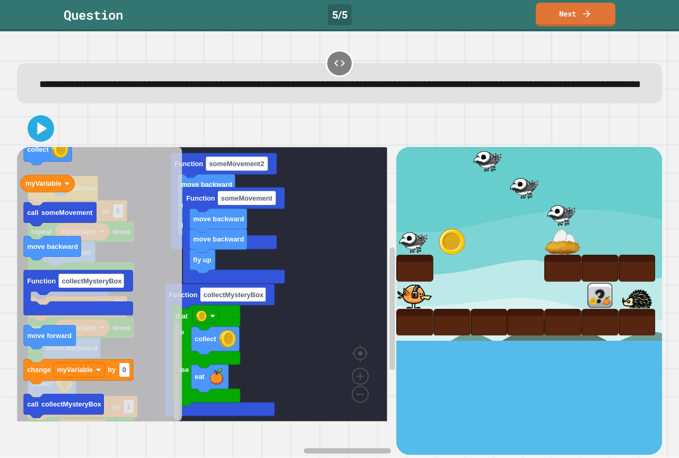
click at [294, 429] on div "if at do else collect eat Function collectMysteryBox when clicked set myVariabl…" at bounding box center [206, 300] width 379 height 307
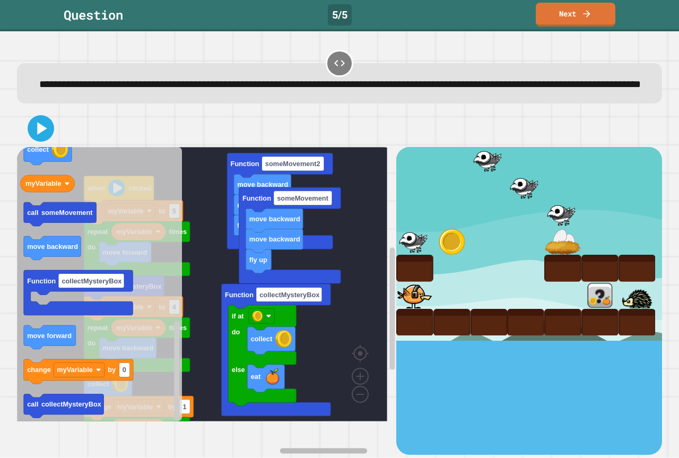
click at [285, 448] on rect "Blockly Workspace" at bounding box center [324, 450] width 88 height 5
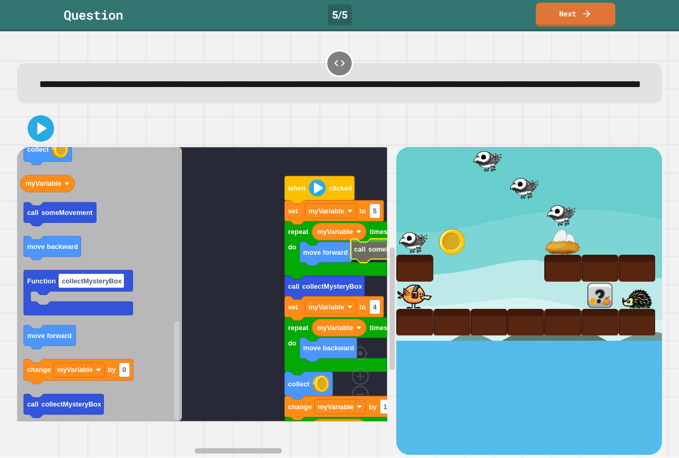
click at [219, 448] on rect "Blockly Workspace" at bounding box center [239, 450] width 88 height 5
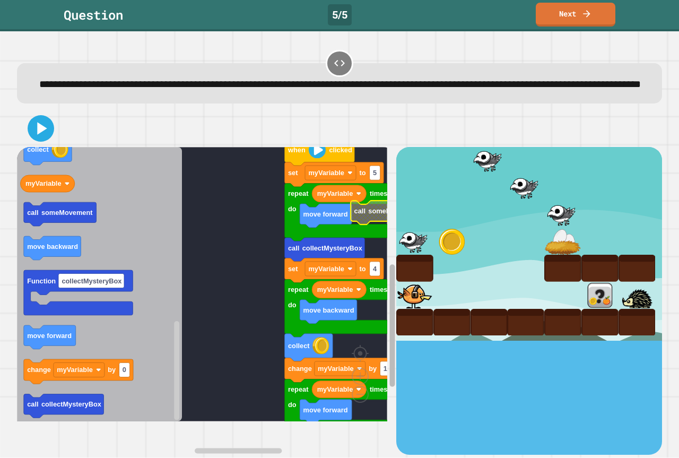
click at [388, 325] on g "Blockly Workspace" at bounding box center [392, 322] width 8 height 266
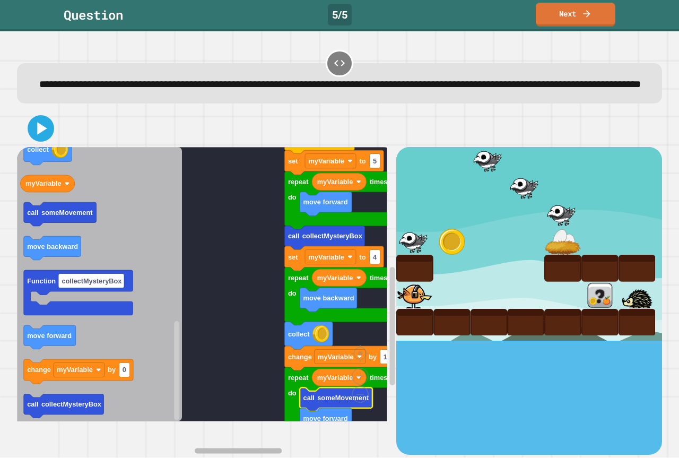
click at [327, 447] on g "Blockly Workspace" at bounding box center [293, 451] width 197 height 8
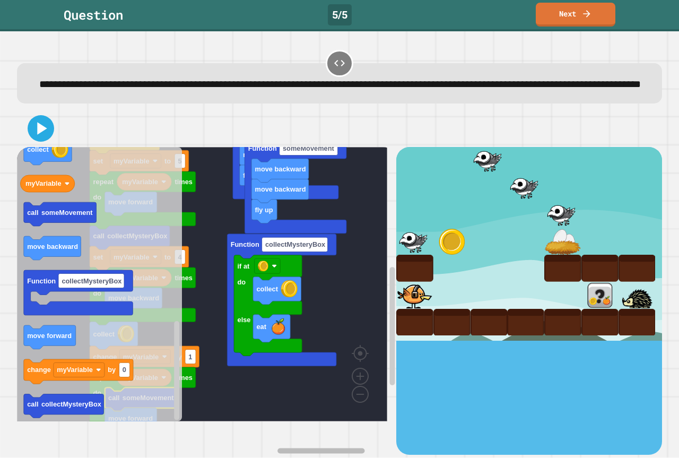
click at [251, 447] on rect "Blockly Workspace" at bounding box center [293, 451] width 197 height 8
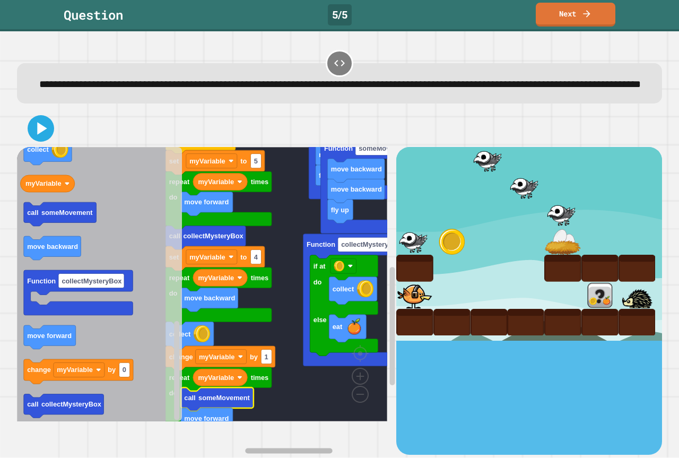
click at [259, 448] on rect "Blockly Workspace" at bounding box center [289, 450] width 88 height 5
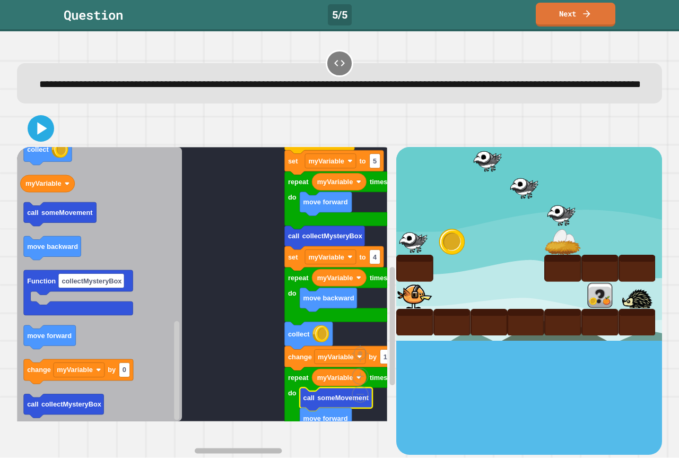
click at [225, 404] on div "if at do else collect eat Function collectMysteryBox fly up move backward move …" at bounding box center [206, 300] width 379 height 307
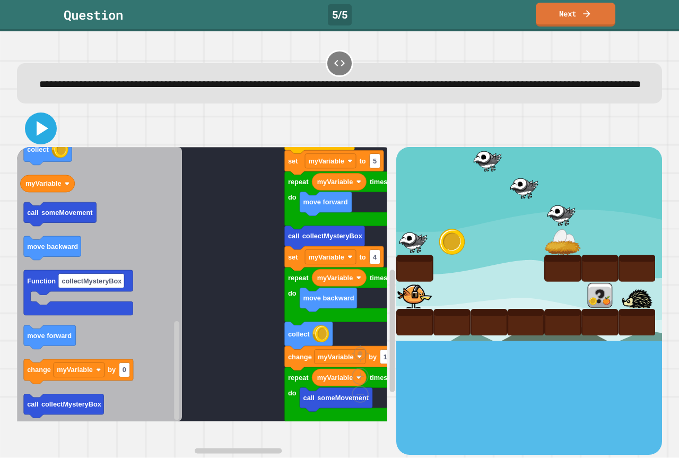
click at [37, 136] on icon at bounding box center [43, 128] width 12 height 15
click at [363, 403] on image "Blockly Workspace" at bounding box center [343, 370] width 51 height 66
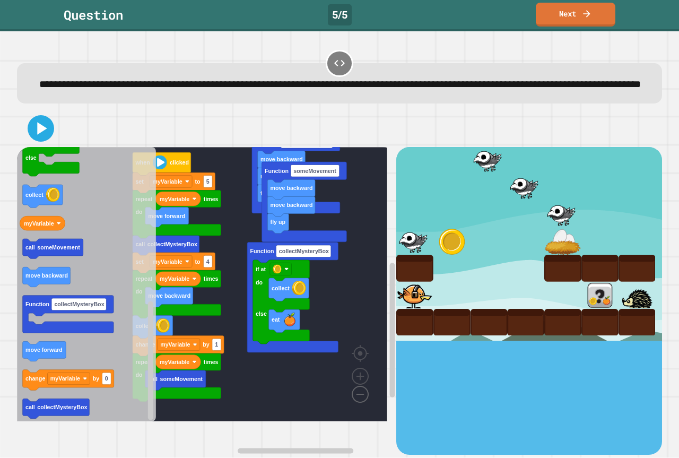
click at [362, 403] on image "Blockly Workspace" at bounding box center [343, 370] width 51 height 66
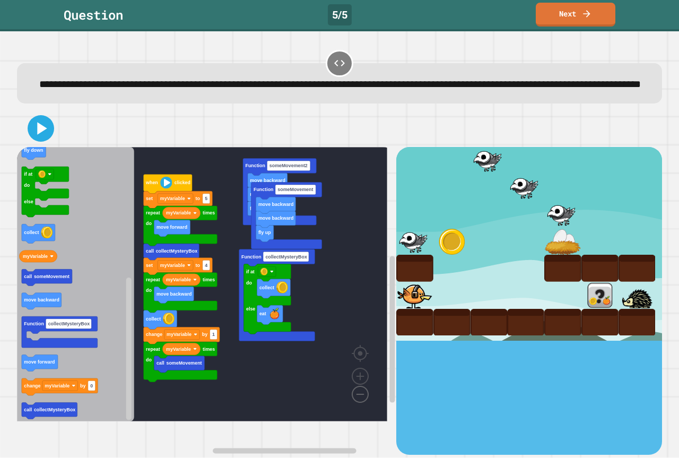
click at [362, 403] on image "Blockly Workspace" at bounding box center [343, 370] width 51 height 66
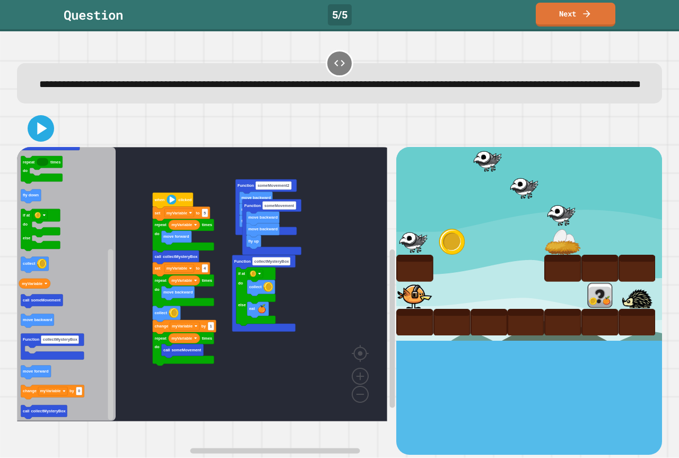
click at [328, 373] on rect "Blockly Workspace" at bounding box center [202, 284] width 370 height 274
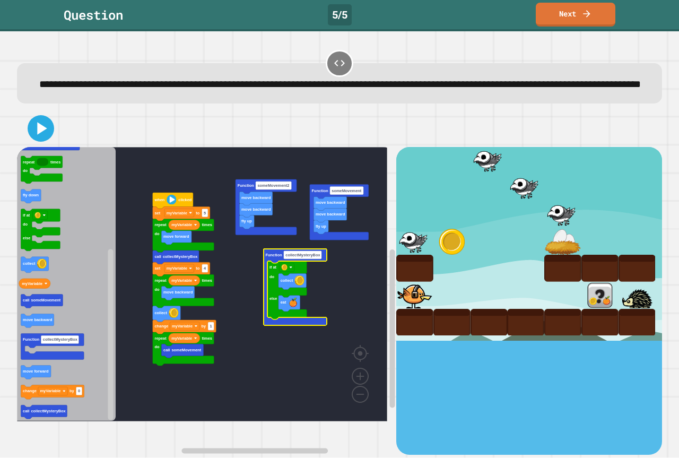
click at [339, 267] on rect "Blockly Workspace" at bounding box center [202, 284] width 370 height 274
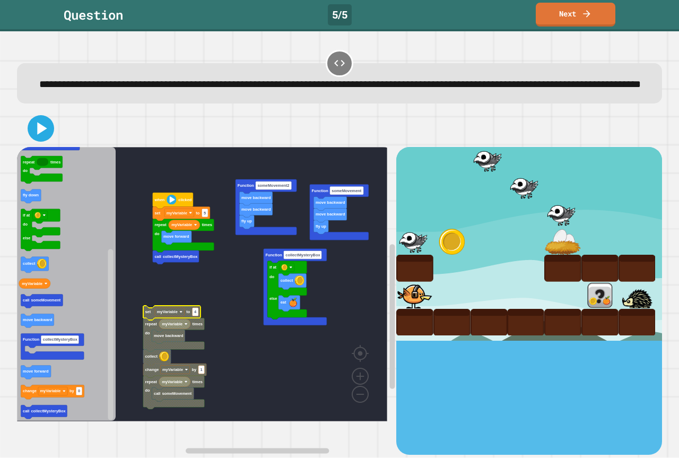
click at [249, 357] on rect "Blockly Workspace" at bounding box center [202, 284] width 370 height 274
click at [362, 385] on image "Blockly Workspace" at bounding box center [360, 352] width 51 height 66
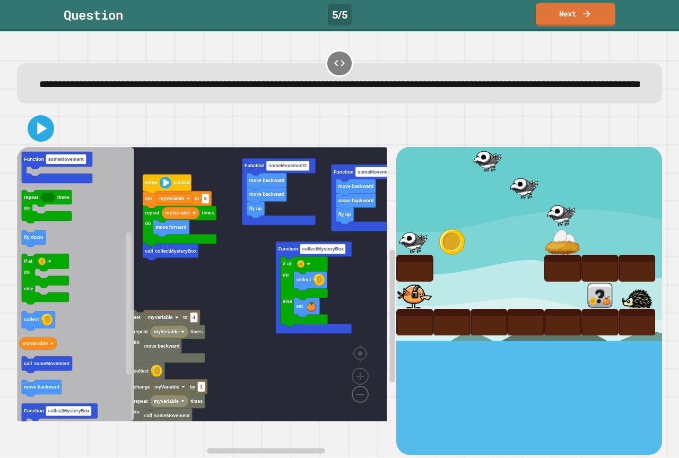
click at [361, 403] on image "Blockly Workspace" at bounding box center [343, 370] width 51 height 66
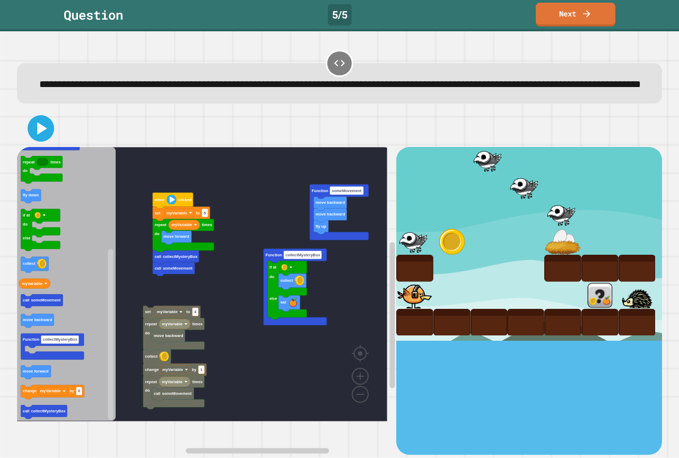
click at [218, 310] on rect "Blockly Workspace" at bounding box center [202, 284] width 370 height 274
click at [217, 287] on rect "Blockly Workspace" at bounding box center [202, 284] width 370 height 274
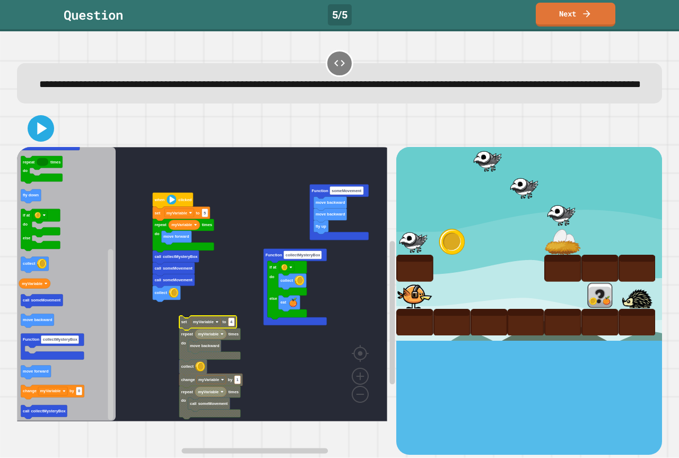
click at [220, 317] on rect "Blockly Workspace" at bounding box center [202, 284] width 370 height 274
drag, startPoint x: 541, startPoint y: 262, endPoint x: 520, endPoint y: 265, distance: 20.4
click at [544, 255] on div at bounding box center [562, 241] width 37 height 27
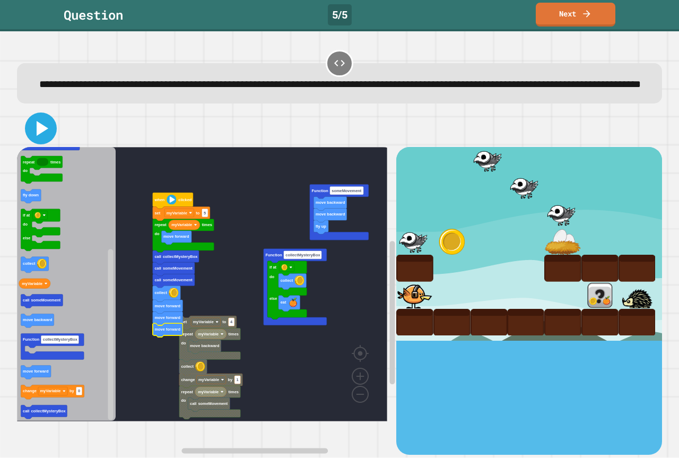
click at [37, 136] on icon at bounding box center [43, 128] width 12 height 15
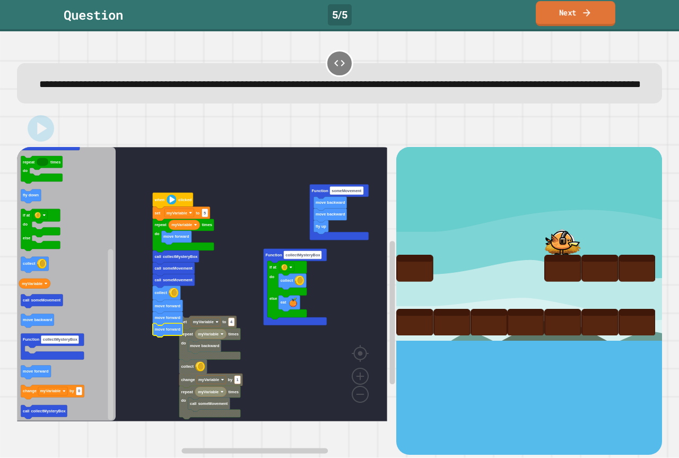
click at [574, 10] on link "Next" at bounding box center [576, 13] width 80 height 25
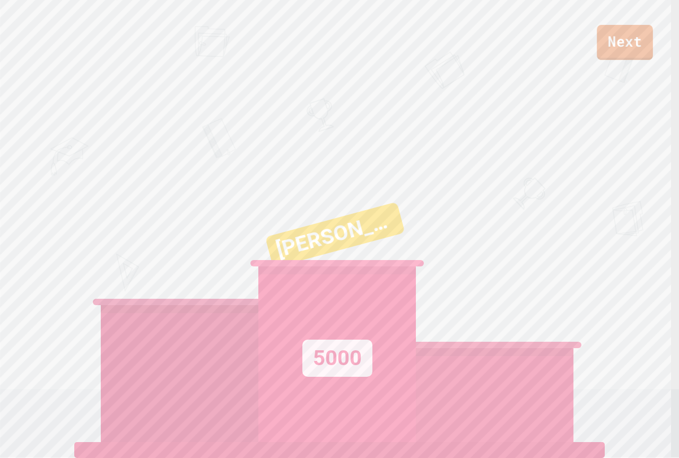
click at [611, 44] on link "Next" at bounding box center [625, 42] width 56 height 35
